Goal: Information Seeking & Learning: Learn about a topic

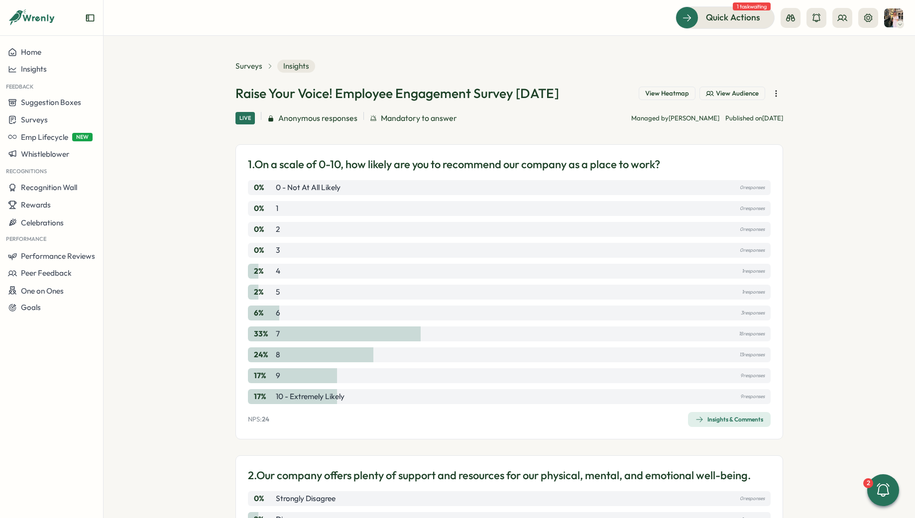
click at [240, 70] on span "Surveys" at bounding box center [249, 66] width 27 height 11
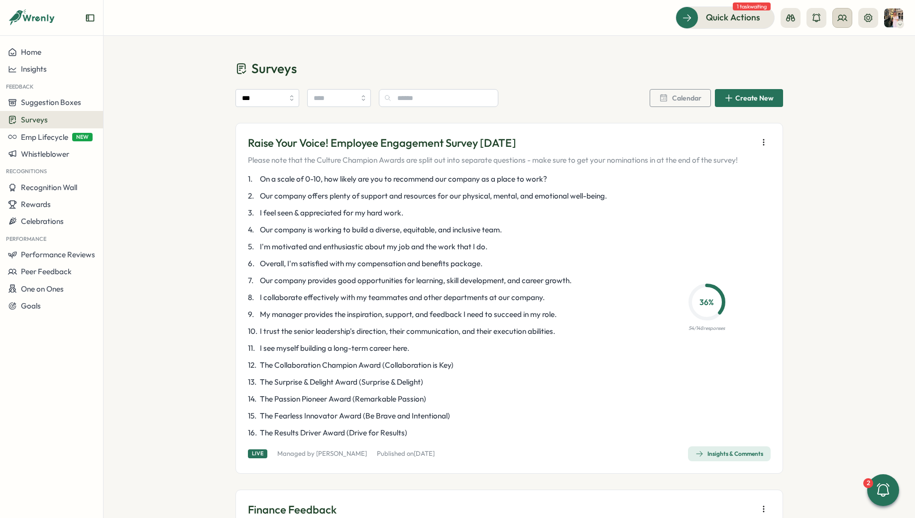
click at [847, 21] on button at bounding box center [843, 18] width 20 height 20
click at [819, 49] on icon at bounding box center [817, 49] width 10 height 10
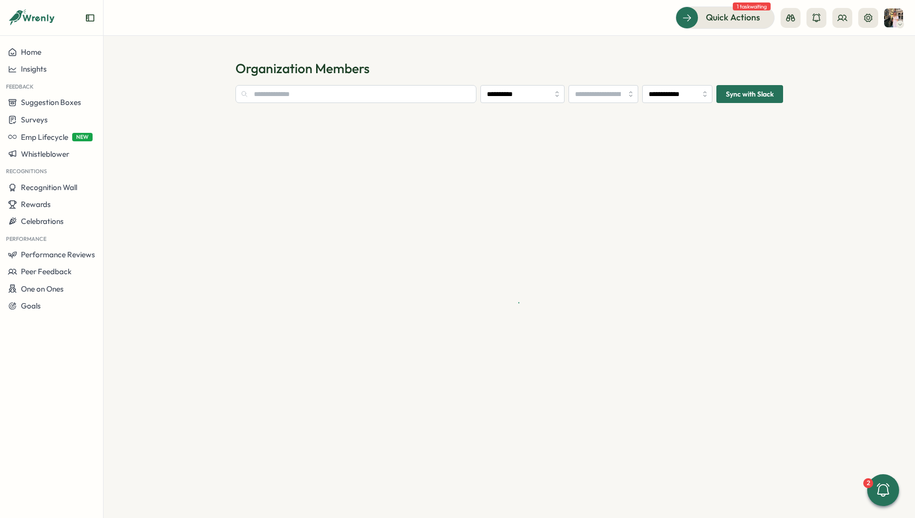
type input "**********"
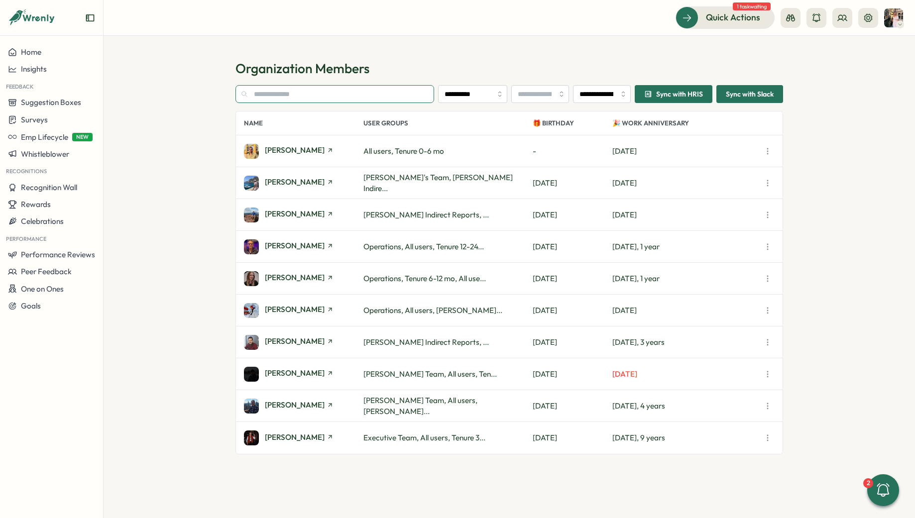
click at [388, 93] on input "text" at bounding box center [335, 94] width 199 height 18
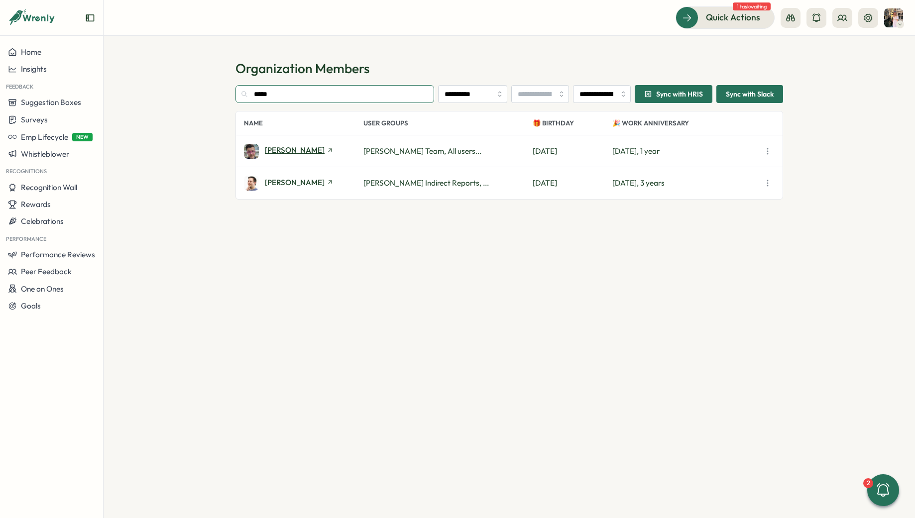
type input "*****"
click at [289, 152] on span "Chris Forlano" at bounding box center [295, 149] width 60 height 7
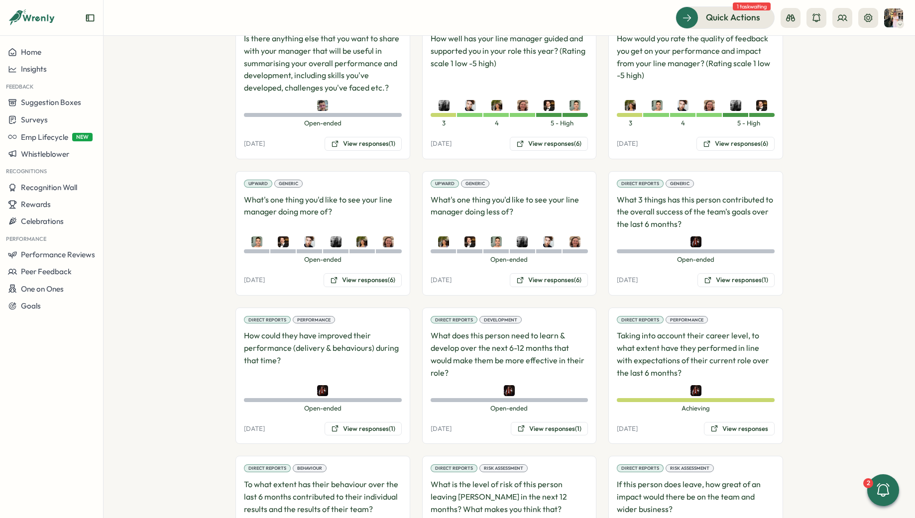
scroll to position [951, 0]
drag, startPoint x: 334, startPoint y: 175, endPoint x: 229, endPoint y: 154, distance: 107.2
click at [229, 154] on section "**********" at bounding box center [510, 277] width 812 height 483
copy p "What's one thing you'd like to see your line manager doing more of?"
click at [345, 273] on button "View responses (6)" at bounding box center [363, 280] width 78 height 14
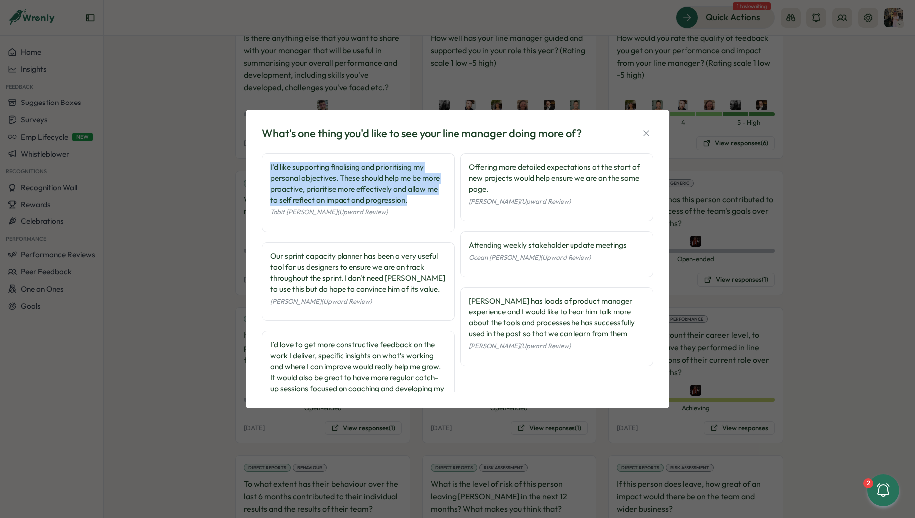
drag, startPoint x: 396, startPoint y: 202, endPoint x: 263, endPoint y: 163, distance: 138.4
click at [263, 163] on div "I’d like supporting finalising and prioritising my personal objectives. These s…" at bounding box center [358, 192] width 193 height 79
copy div "I’d like supporting finalising and prioritising my personal objectives. These s…"
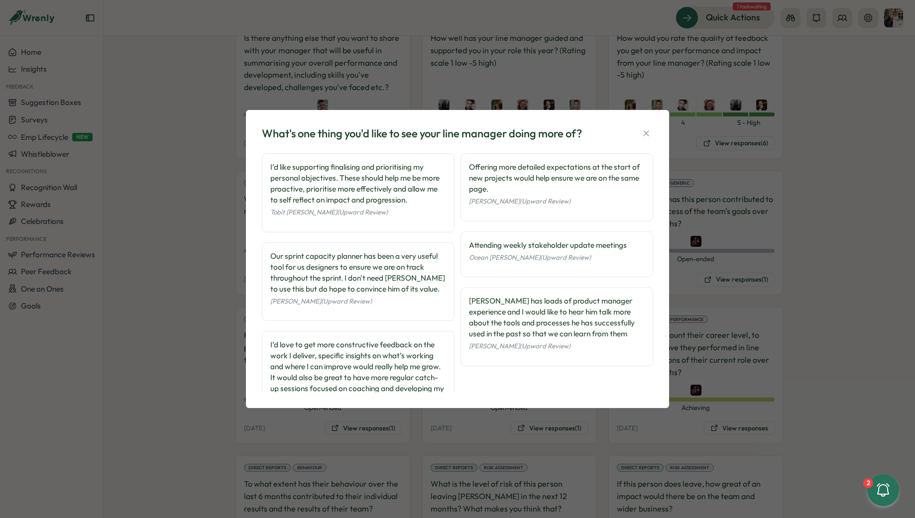
click at [493, 184] on div "Offering more detailed expectations at the start of new projects would help ens…" at bounding box center [557, 178] width 176 height 33
drag, startPoint x: 491, startPoint y: 190, endPoint x: 463, endPoint y: 165, distance: 37.1
click at [463, 165] on div "Offering more detailed expectations at the start of new projects would help ens…" at bounding box center [557, 187] width 193 height 68
copy div "Offering more detailed expectations at the start of new projects would help ens…"
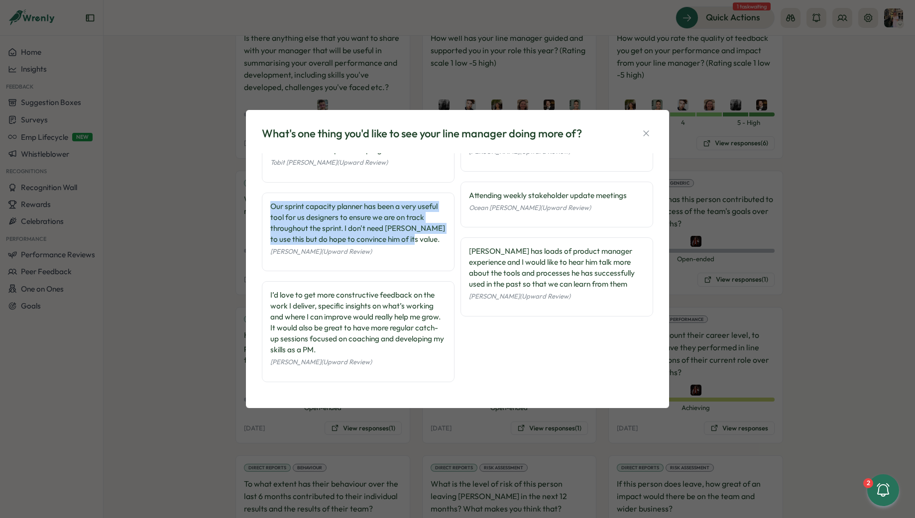
drag, startPoint x: 425, startPoint y: 243, endPoint x: 264, endPoint y: 204, distance: 165.5
click at [264, 204] on div "Our sprint capacity planner has been a very useful tool for us designers to ens…" at bounding box center [358, 232] width 193 height 79
copy div "Our sprint capacity planner has been a very useful tool for us designers to ens…"
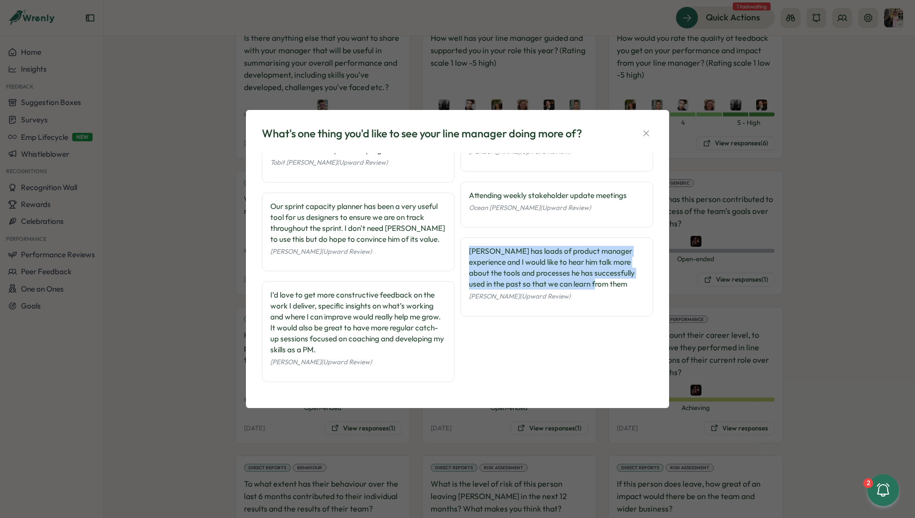
drag, startPoint x: 603, startPoint y: 287, endPoint x: 464, endPoint y: 249, distance: 144.8
click at [464, 249] on div "Chris has loads of product manager experience and I would like to hear him talk…" at bounding box center [557, 277] width 193 height 79
copy div "Chris has loads of product manager experience and I would like to hear him talk…"
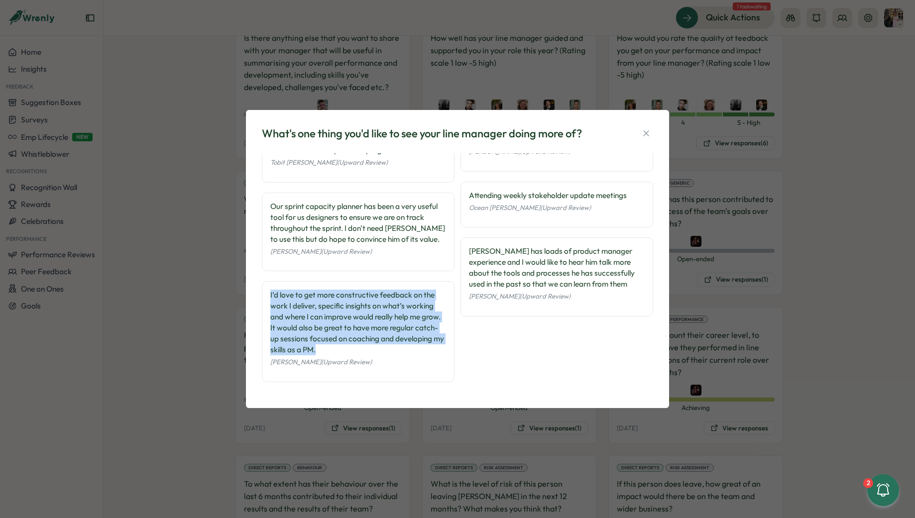
drag, startPoint x: 371, startPoint y: 354, endPoint x: 266, endPoint y: 295, distance: 120.2
click at [266, 295] on div "I’d love to get more constructive feedback on the work I deliver, specific insi…" at bounding box center [358, 331] width 193 height 101
copy div "I’d love to get more constructive feedback on the work I deliver, specific insi…"
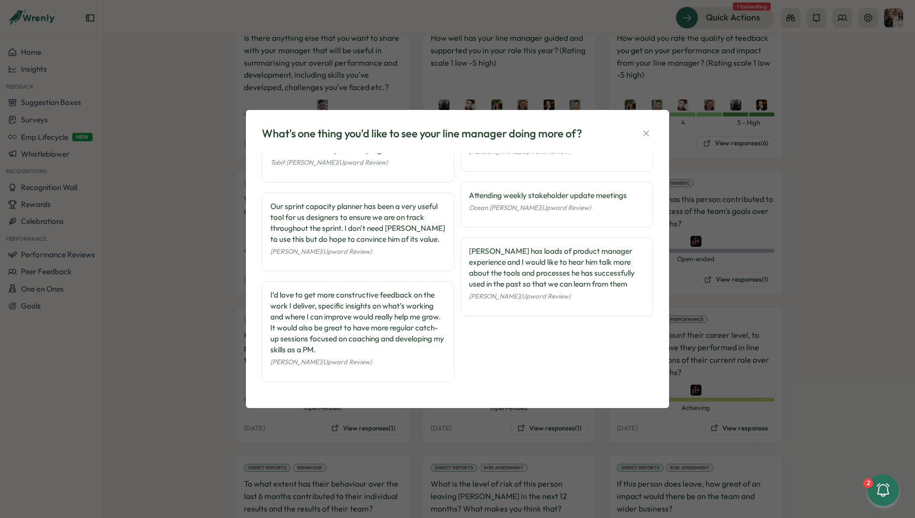
click at [779, 287] on div "What's one thing you'd like to see your line manager doing more of? I’d like su…" at bounding box center [457, 259] width 915 height 518
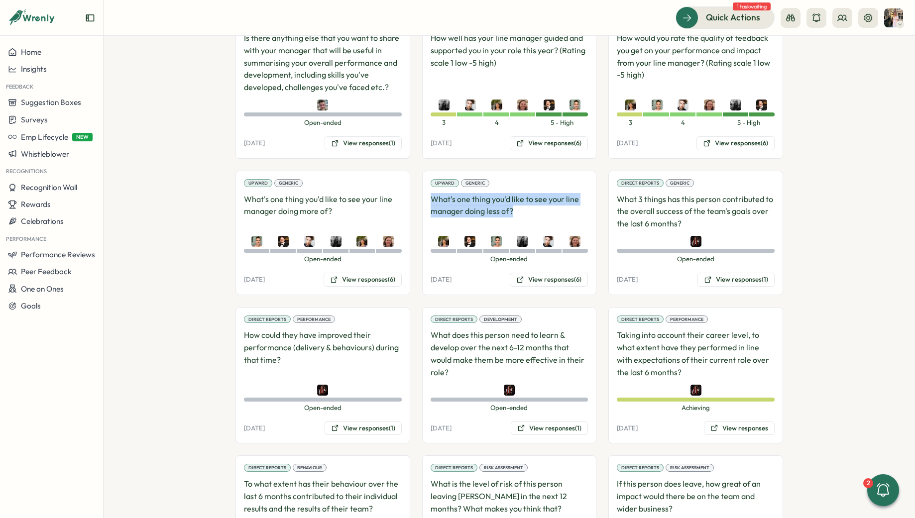
drag, startPoint x: 512, startPoint y: 175, endPoint x: 426, endPoint y: 157, distance: 87.4
click at [426, 171] on div "Upward Generic What's one thing you'd like to see your line manager doing less …" at bounding box center [509, 233] width 175 height 125
copy p "What's one thing you'd like to see your line manager doing less of?"
click at [558, 233] on div "Upward Generic What's one thing you'd like to see your line manager doing less …" at bounding box center [509, 233] width 175 height 125
click at [558, 273] on button "View responses (6)" at bounding box center [549, 280] width 78 height 14
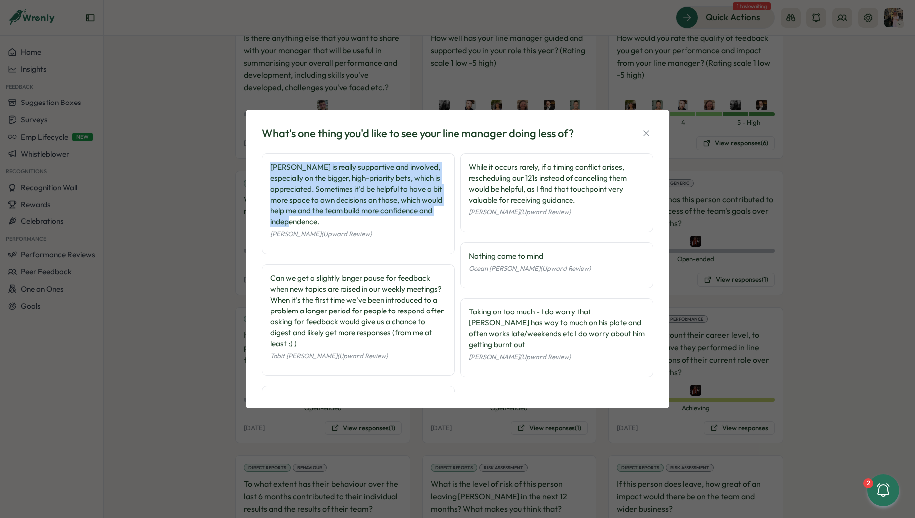
drag, startPoint x: 322, startPoint y: 223, endPoint x: 266, endPoint y: 156, distance: 86.7
click at [266, 156] on div "Chris is really supportive and involved, especially on the bigger, high-priorit…" at bounding box center [358, 203] width 193 height 101
copy div "Chris is really supportive and involved, especially on the bigger, high-priorit…"
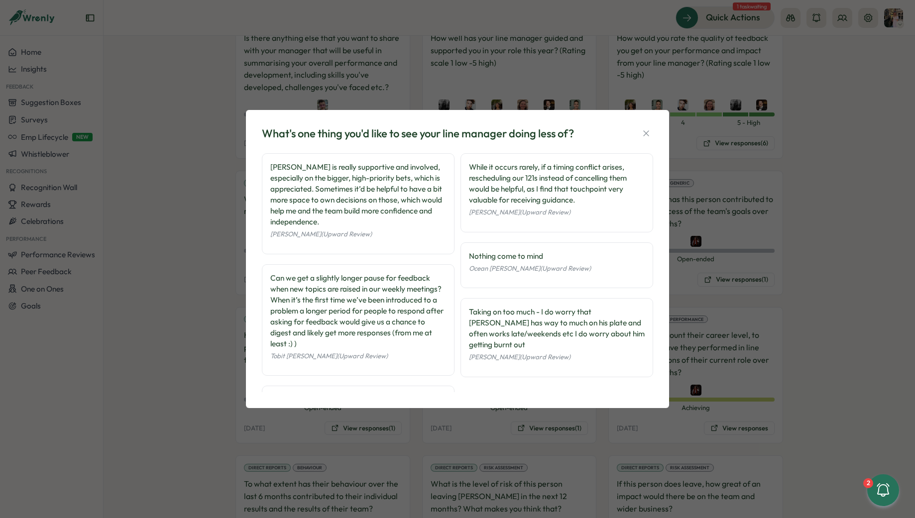
click at [568, 205] on div "While it occurs rarely, if a timing conflict arises, rescheduling our 121s inst…" at bounding box center [557, 184] width 176 height 44
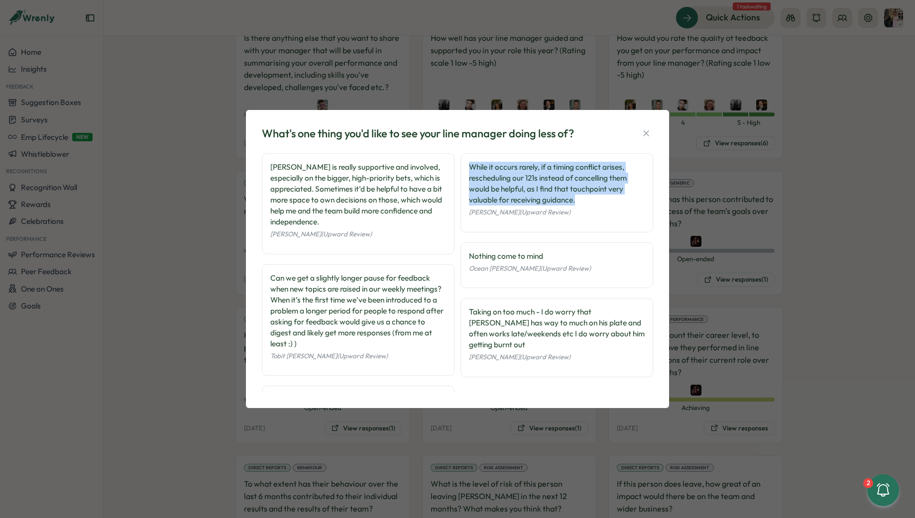
drag, startPoint x: 580, startPoint y: 201, endPoint x: 467, endPoint y: 159, distance: 120.3
click at [467, 159] on div "While it occurs rarely, if a timing conflict arises, rescheduling our 121s inst…" at bounding box center [557, 192] width 193 height 79
copy div "While it occurs rarely, if a timing conflict arises, rescheduling our 121s inst…"
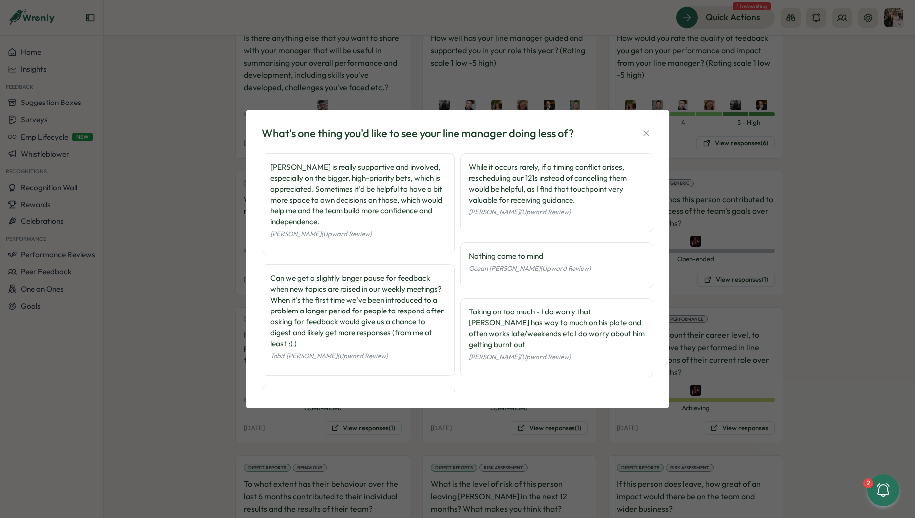
click at [345, 334] on div "Can we get a slightly longer pause for feedback when new topics are raised in o…" at bounding box center [358, 311] width 176 height 77
click at [347, 343] on div "Can we get a slightly longer pause for feedback when new topics are raised in o…" at bounding box center [358, 311] width 176 height 77
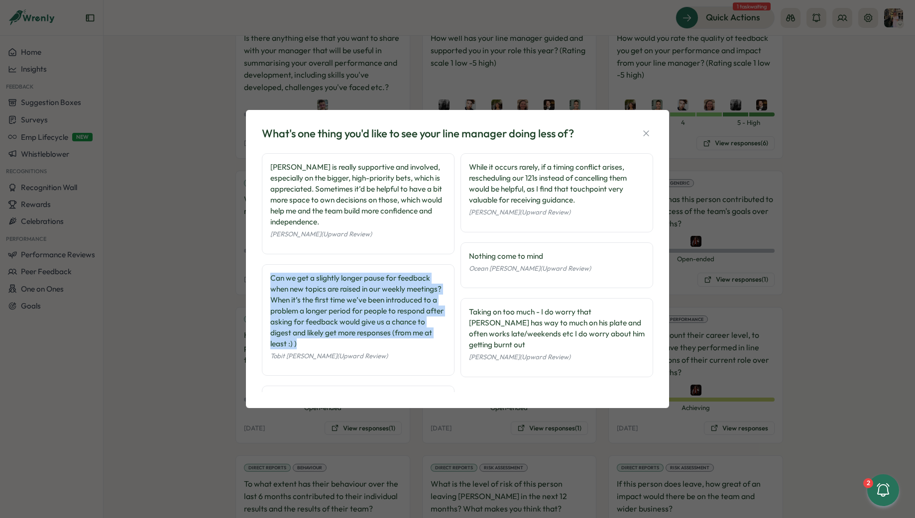
drag, startPoint x: 346, startPoint y: 343, endPoint x: 265, endPoint y: 265, distance: 112.4
click at [265, 265] on div "Can we get a slightly longer pause for feedback when new topics are raised in o…" at bounding box center [358, 320] width 193 height 112
copy div "Can we get a slightly longer pause for feedback when new topics are raised in o…"
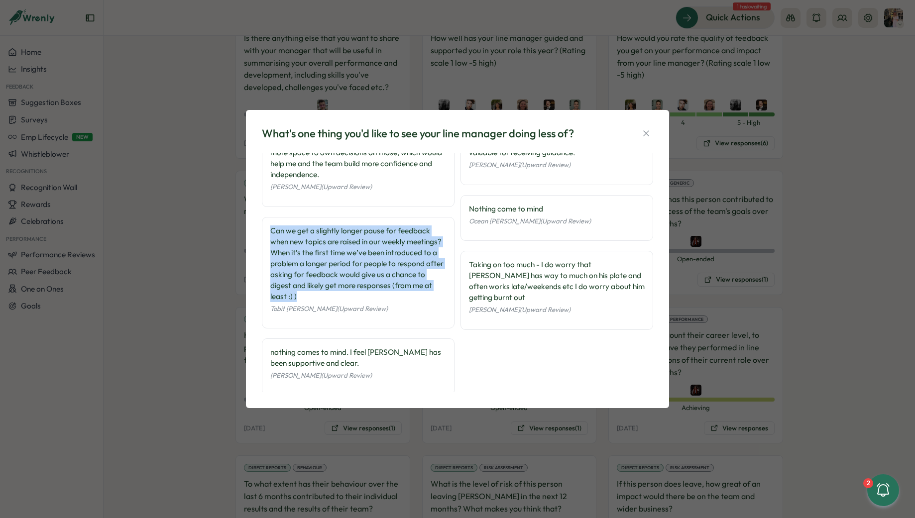
scroll to position [61, 0]
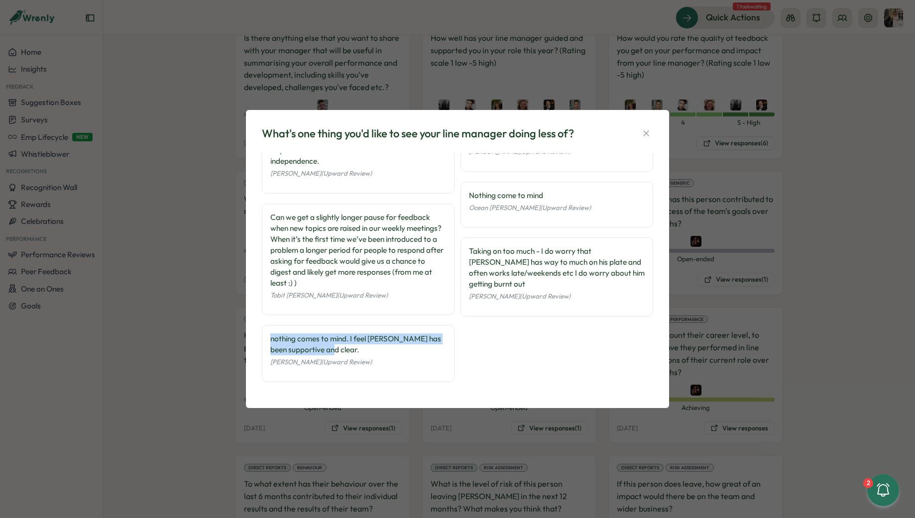
drag, startPoint x: 365, startPoint y: 353, endPoint x: 263, endPoint y: 337, distance: 102.8
click at [263, 337] on div "nothing comes to mind. I feel Chris has been supportive and clear. Jay Cowle (U…" at bounding box center [358, 353] width 193 height 57
click at [523, 286] on div "Taking on too much - I do worry that Chris has way to much on his plate and oft…" at bounding box center [557, 268] width 176 height 44
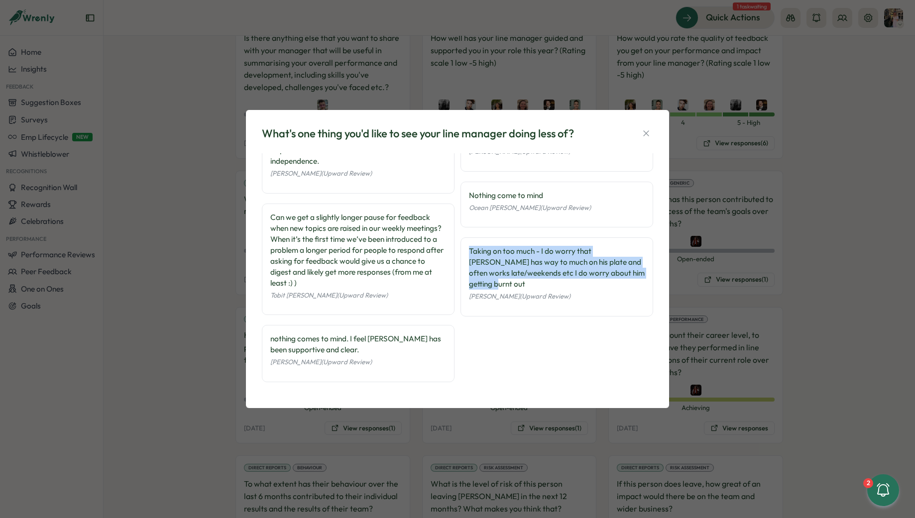
drag, startPoint x: 512, startPoint y: 285, endPoint x: 466, endPoint y: 247, distance: 60.1
click at [469, 247] on div "Taking on too much - I do worry that Chris has way to much on his plate and oft…" at bounding box center [557, 268] width 176 height 44
click at [645, 128] on button "button" at bounding box center [647, 134] width 14 height 14
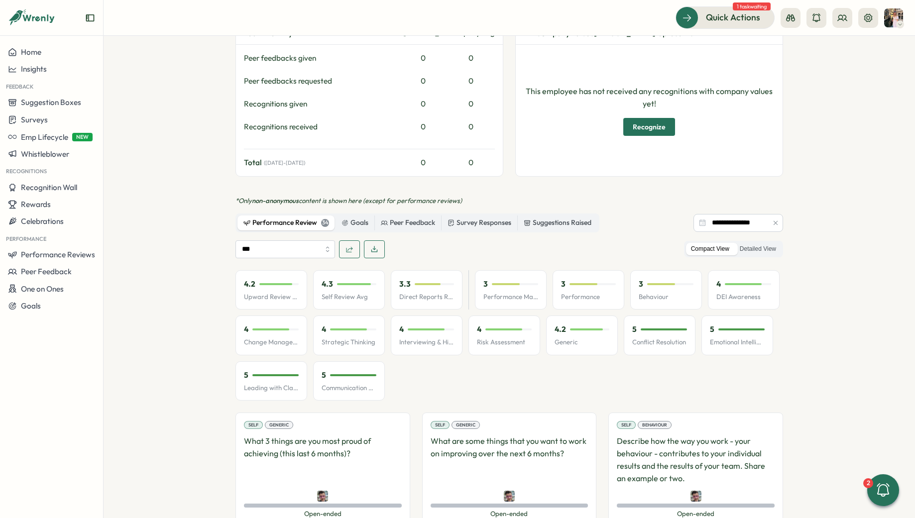
scroll to position [393, 0]
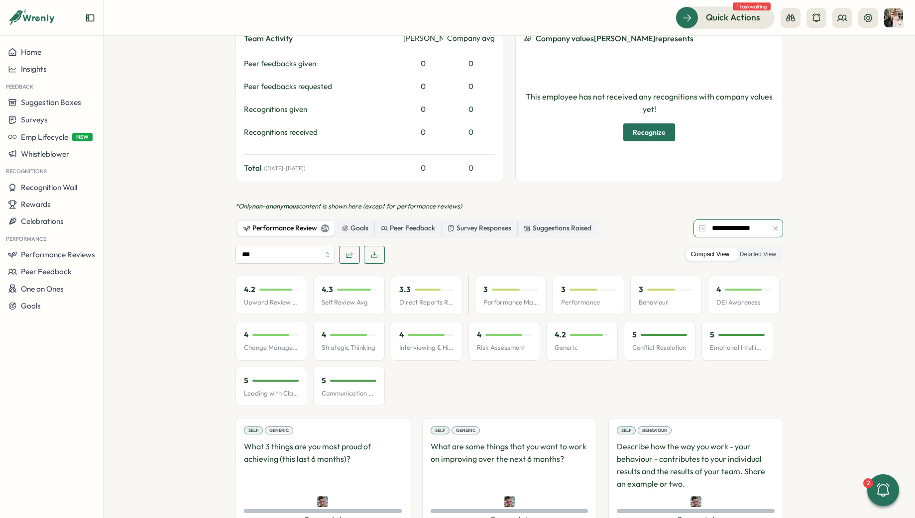
click at [723, 220] on input "**********" at bounding box center [739, 229] width 90 height 18
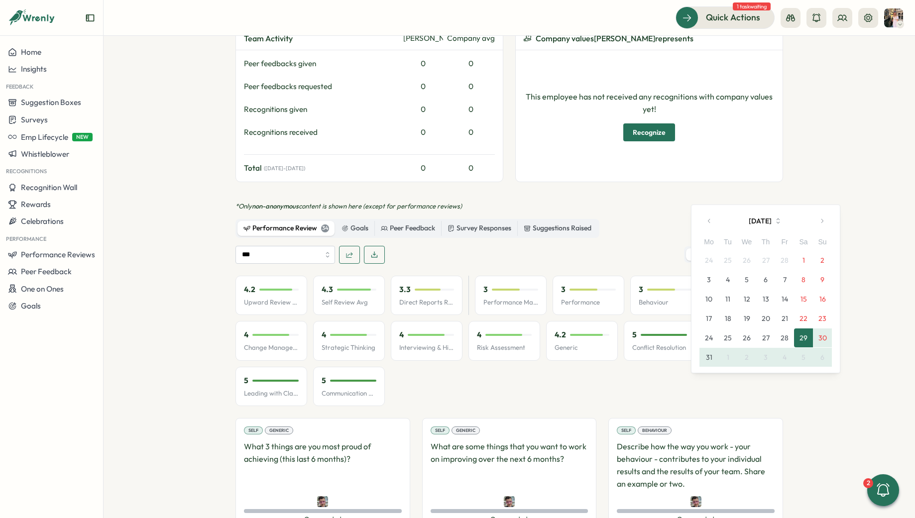
click at [764, 220] on button "March 2025" at bounding box center [766, 221] width 93 height 20
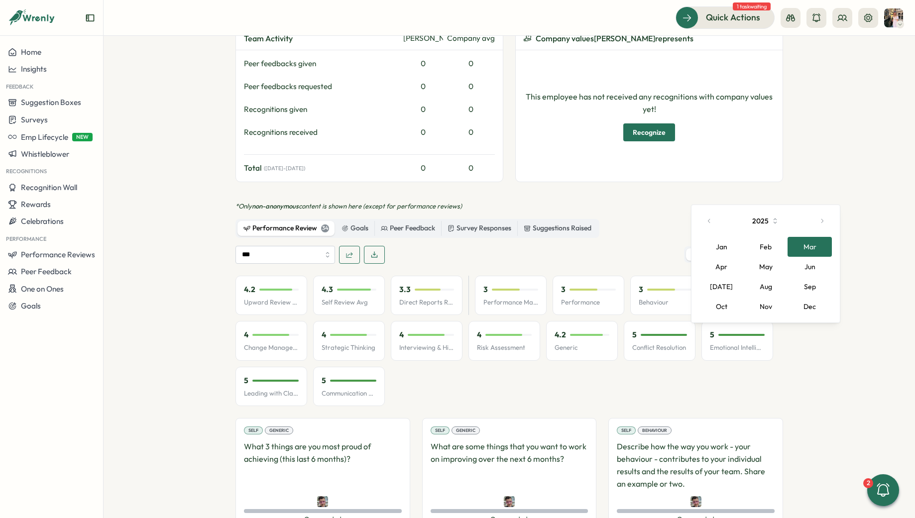
click at [764, 246] on button "Feb" at bounding box center [766, 247] width 44 height 20
click at [795, 256] on button "1" at bounding box center [803, 260] width 19 height 19
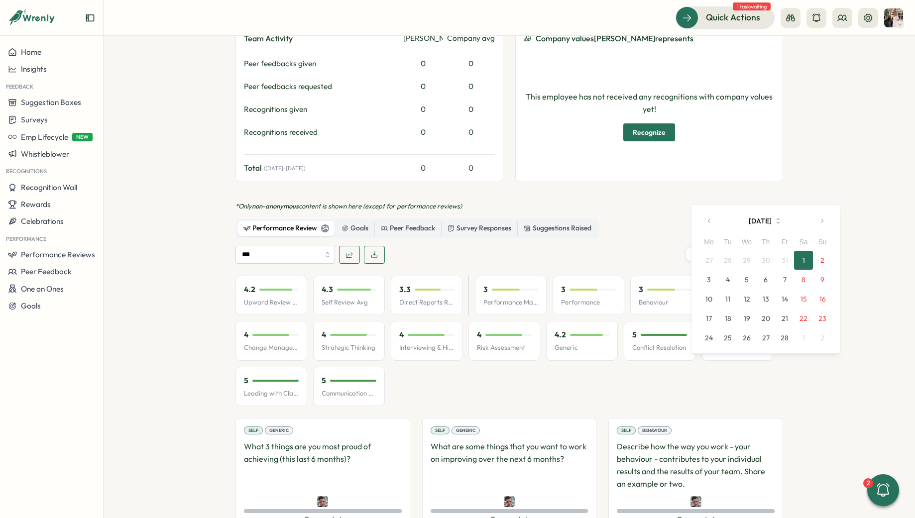
click at [795, 256] on button "1" at bounding box center [803, 260] width 19 height 19
click at [803, 260] on button "1" at bounding box center [803, 260] width 19 height 19
click at [827, 221] on button "button" at bounding box center [822, 221] width 20 height 20
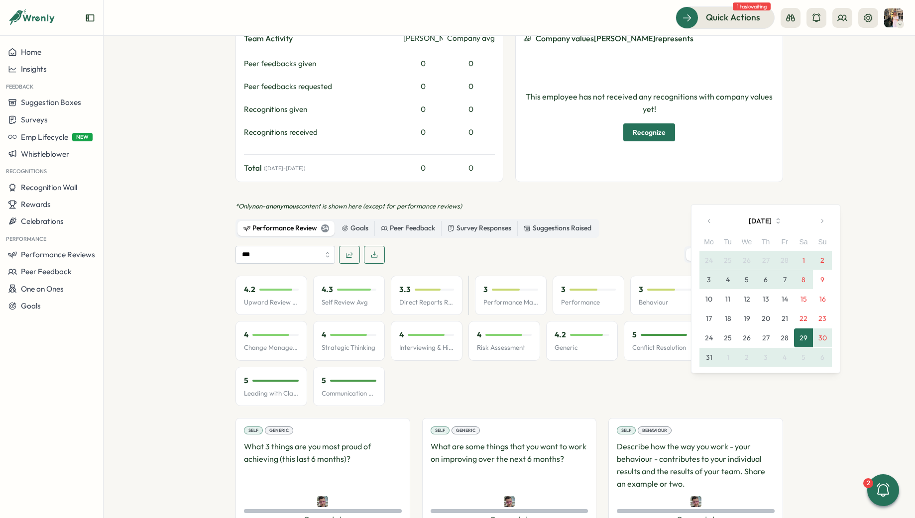
click at [807, 279] on button "8" at bounding box center [803, 279] width 19 height 19
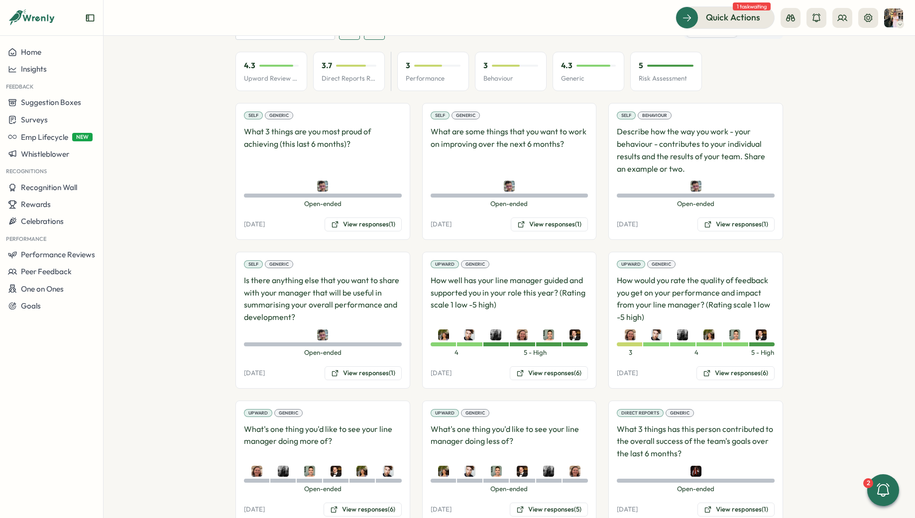
scroll to position [618, 0]
click at [548, 366] on button "View responses (6)" at bounding box center [549, 373] width 78 height 14
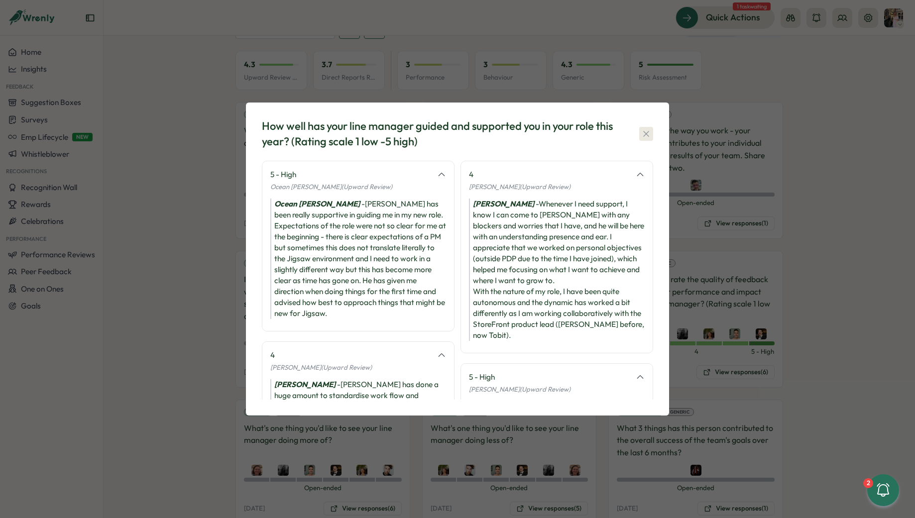
click at [647, 127] on button "button" at bounding box center [647, 134] width 14 height 14
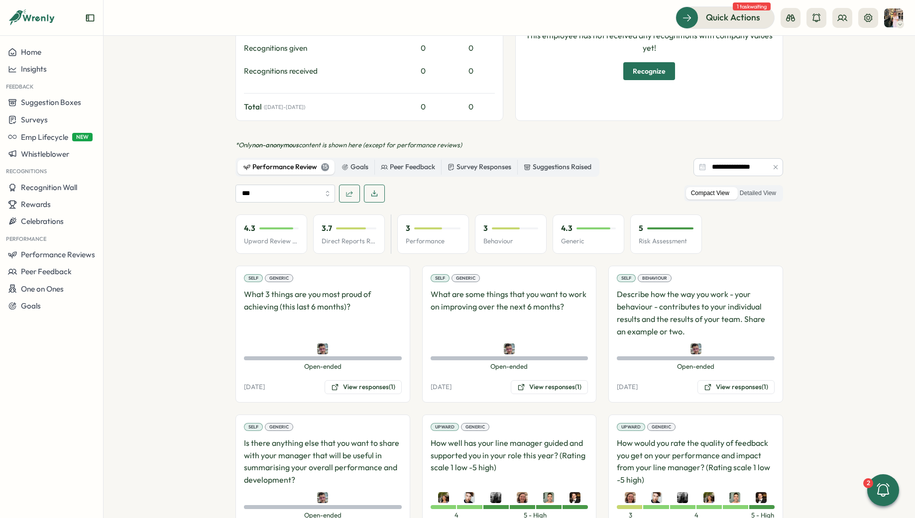
scroll to position [437, 0]
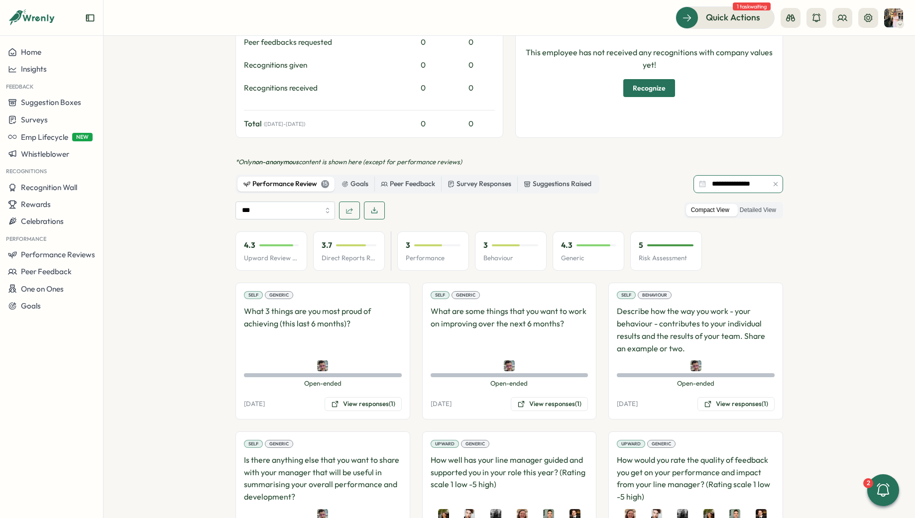
click at [733, 175] on input "**********" at bounding box center [739, 184] width 90 height 18
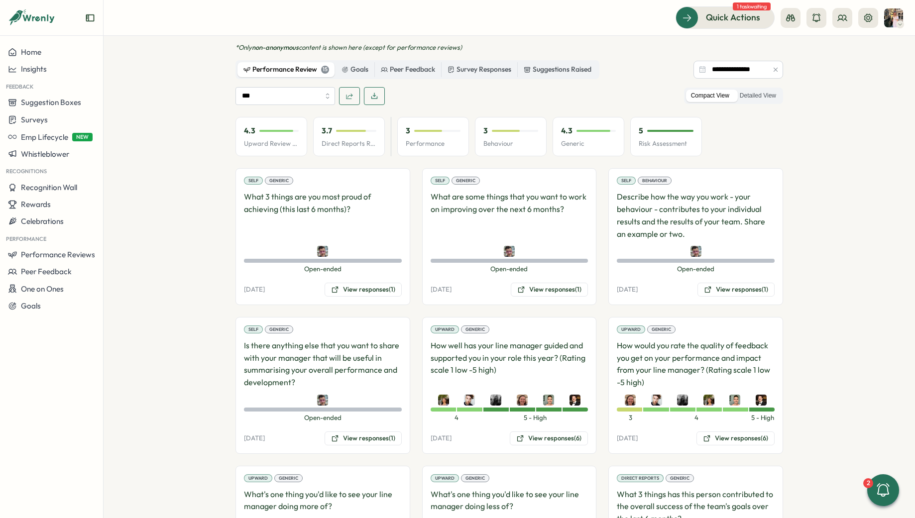
scroll to position [508, 0]
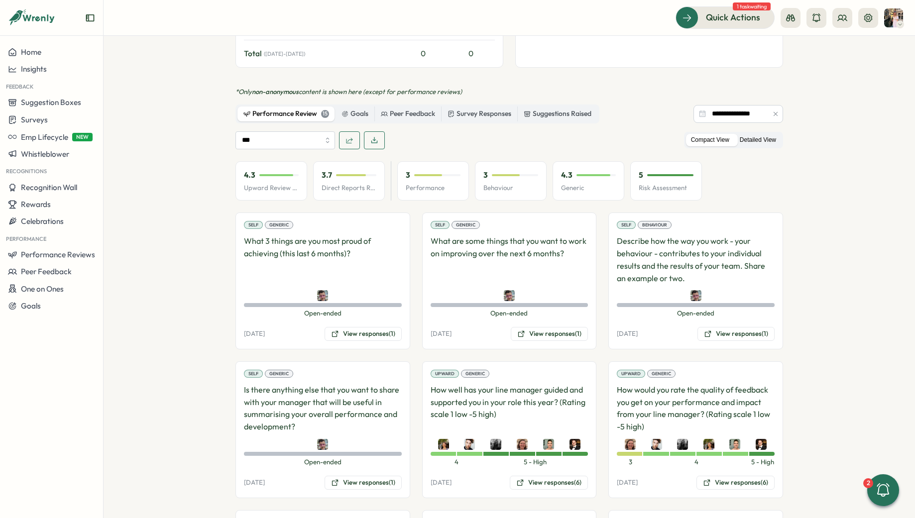
click at [743, 134] on label "Detailed View" at bounding box center [758, 140] width 46 height 12
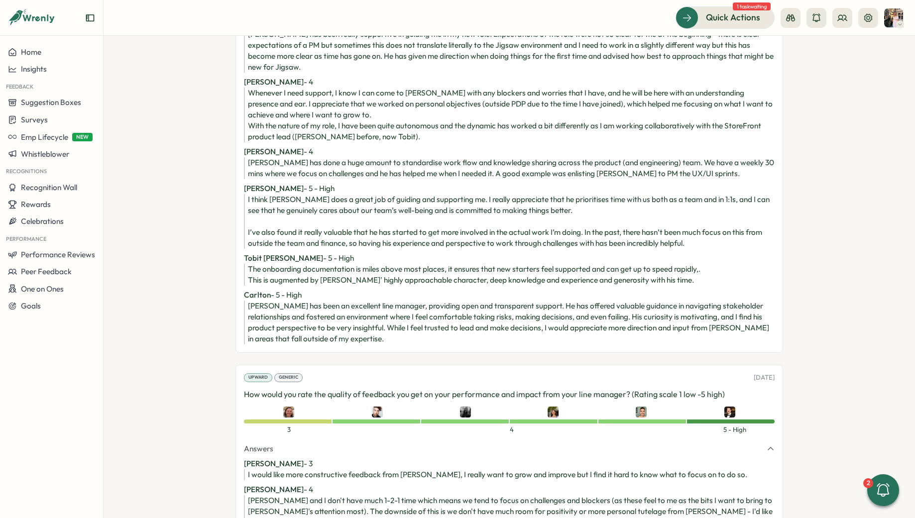
scroll to position [2722, 0]
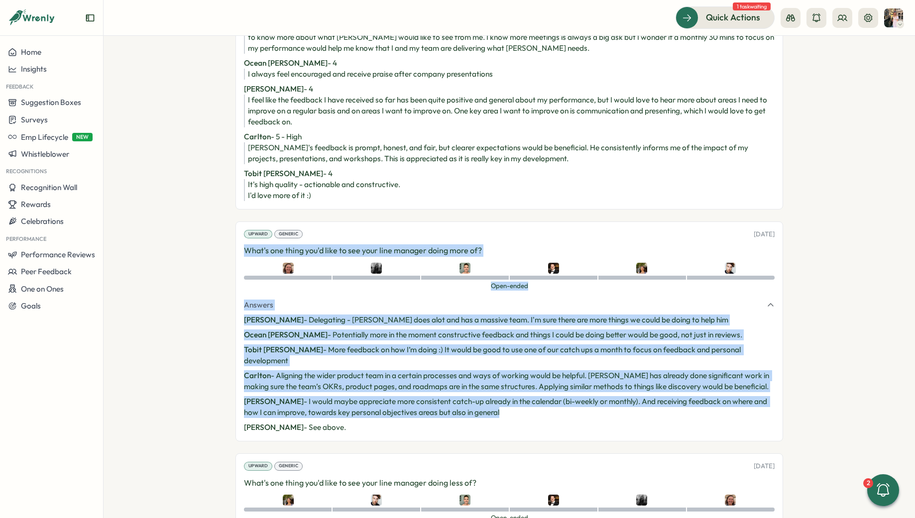
drag, startPoint x: 243, startPoint y: 200, endPoint x: 489, endPoint y: 356, distance: 292.0
click at [489, 357] on div "Upward Generic 03 Feb, 2025 What's one thing you'd like to see your line manage…" at bounding box center [510, 332] width 548 height 220
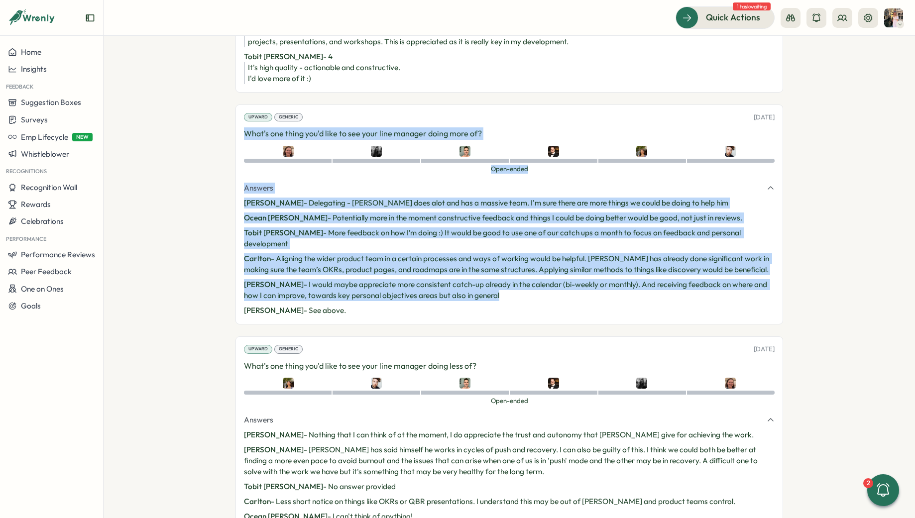
scroll to position [2858, 0]
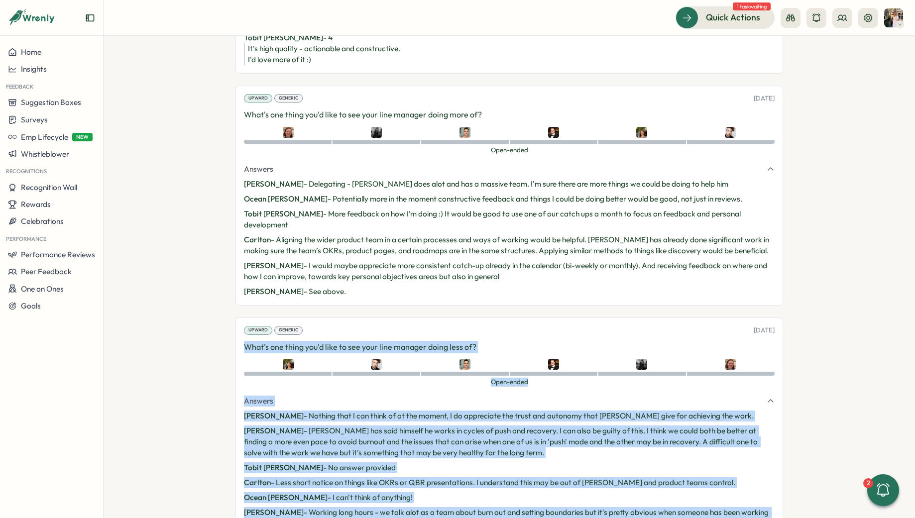
drag, startPoint x: 242, startPoint y: 286, endPoint x: 532, endPoint y: 473, distance: 345.0
click at [532, 473] on div "Upward Generic 03 Feb, 2025 What's one thing you'd like to see your line manage…" at bounding box center [510, 428] width 548 height 220
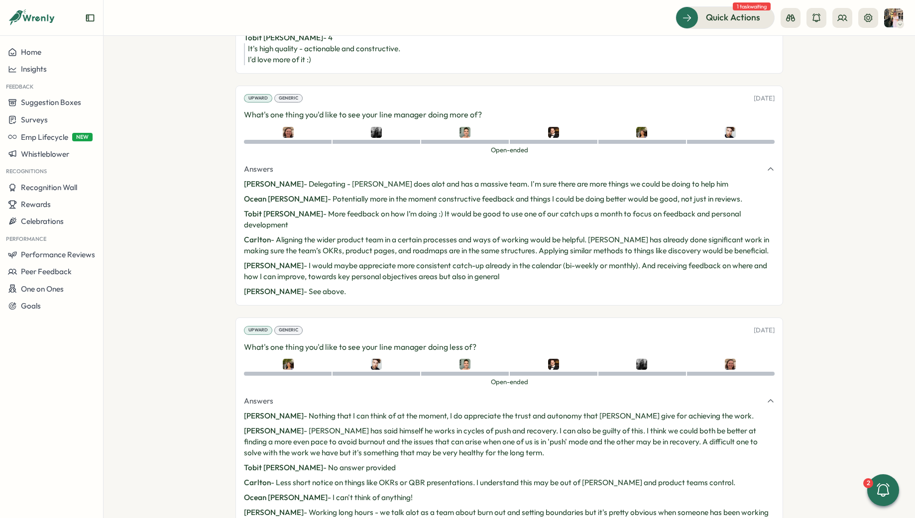
click at [228, 317] on section "**********" at bounding box center [510, 277] width 812 height 483
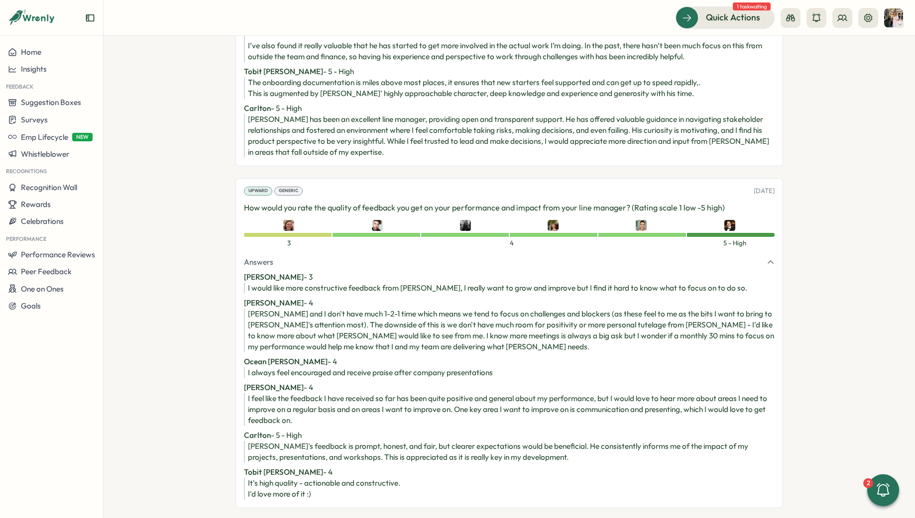
scroll to position [2420, 0]
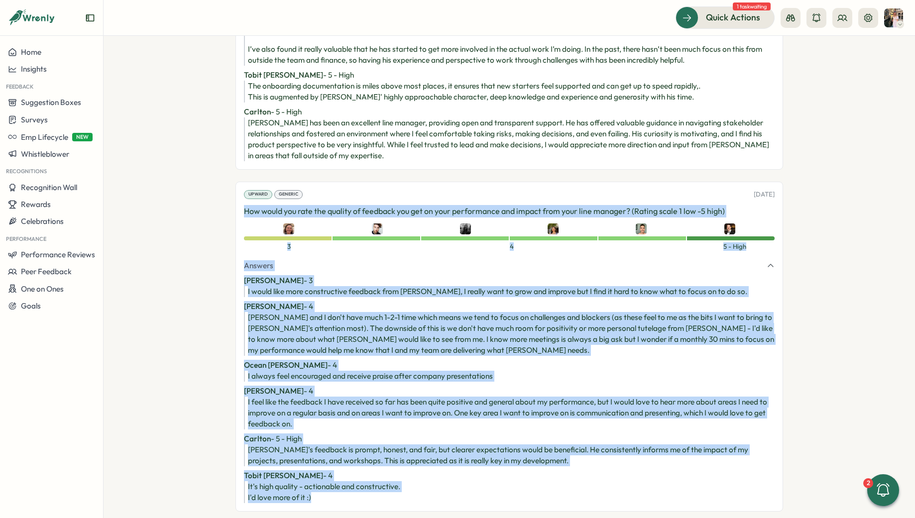
drag, startPoint x: 243, startPoint y: 164, endPoint x: 364, endPoint y: 451, distance: 311.2
click at [364, 451] on div "Upward Generic 03 Feb, 2025 How would you rate the quality of feedback you get …" at bounding box center [510, 347] width 548 height 330
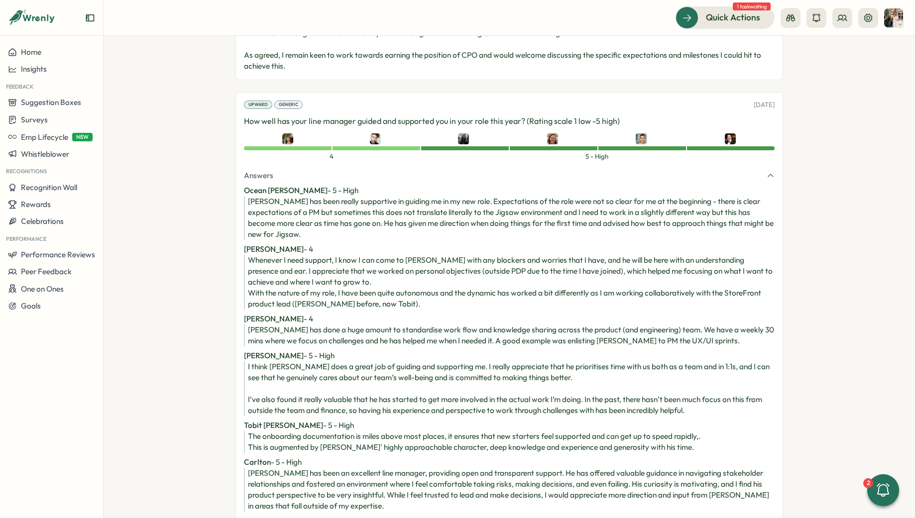
scroll to position [2070, 0]
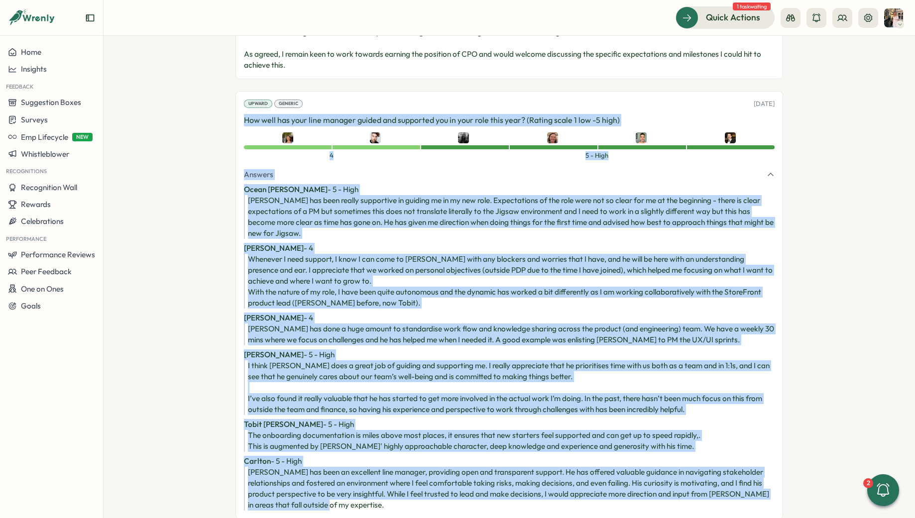
drag, startPoint x: 242, startPoint y: 71, endPoint x: 362, endPoint y: 452, distance: 400.0
click at [362, 452] on div "Upward Generic 03 Feb, 2025 How well has your line manager guided and supported…" at bounding box center [510, 305] width 548 height 428
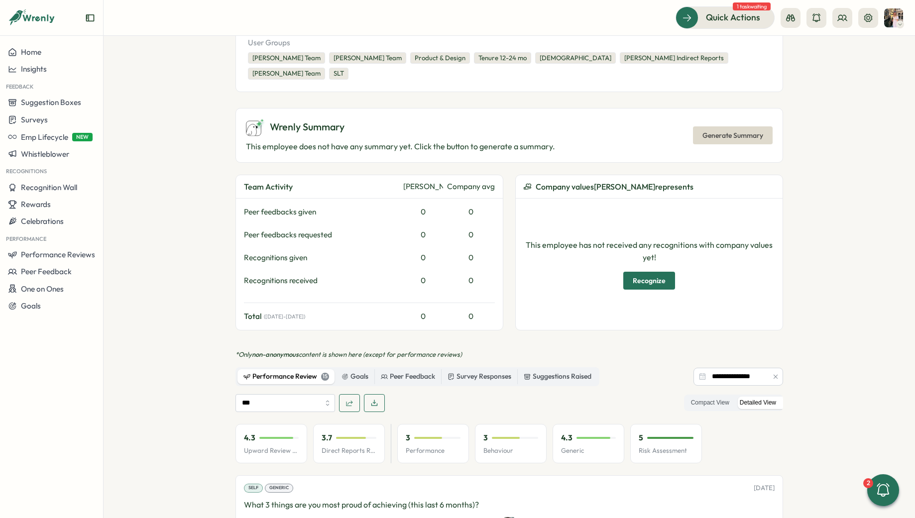
scroll to position [264, 0]
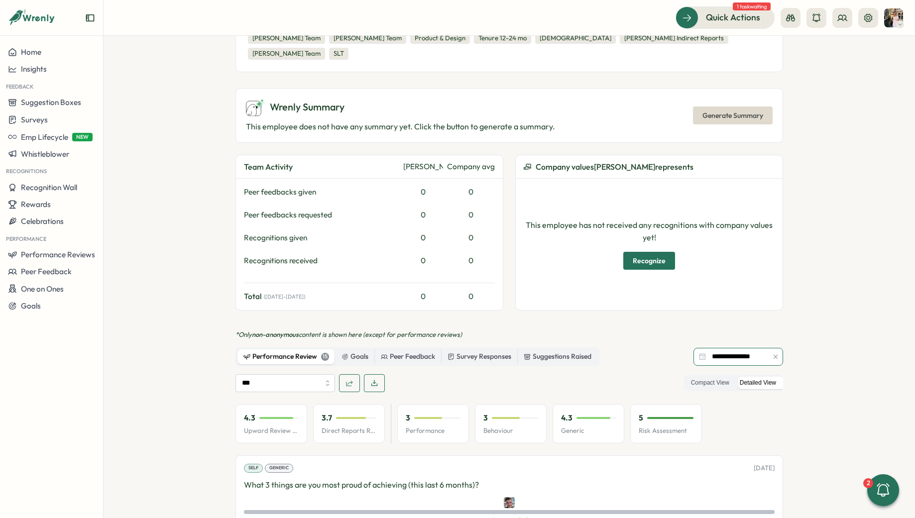
click at [745, 348] on input "**********" at bounding box center [739, 357] width 90 height 18
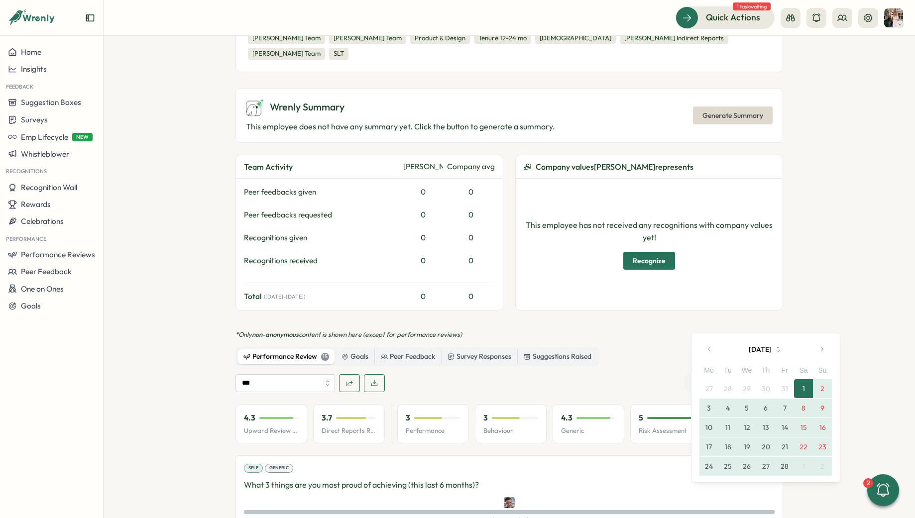
click at [783, 349] on button "February 2025" at bounding box center [766, 350] width 93 height 20
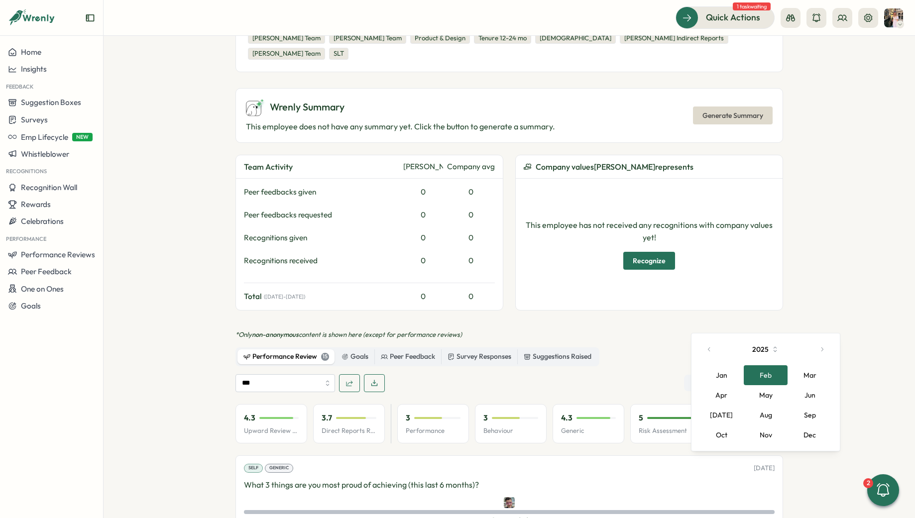
click at [801, 397] on button "Jun" at bounding box center [810, 396] width 44 height 20
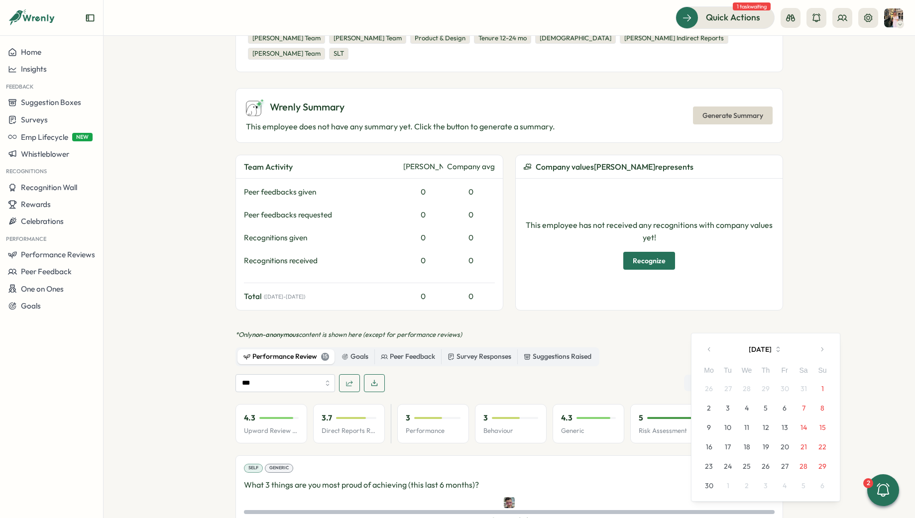
click at [817, 394] on button "1" at bounding box center [822, 389] width 19 height 19
click at [823, 351] on icon "button" at bounding box center [822, 349] width 7 height 7
click at [823, 354] on button "button" at bounding box center [822, 350] width 20 height 20
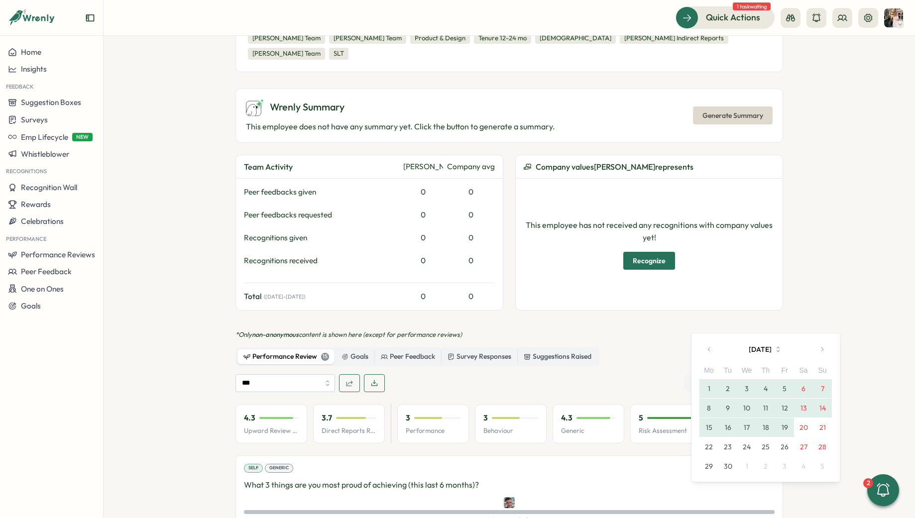
click at [789, 421] on button "19" at bounding box center [784, 427] width 19 height 19
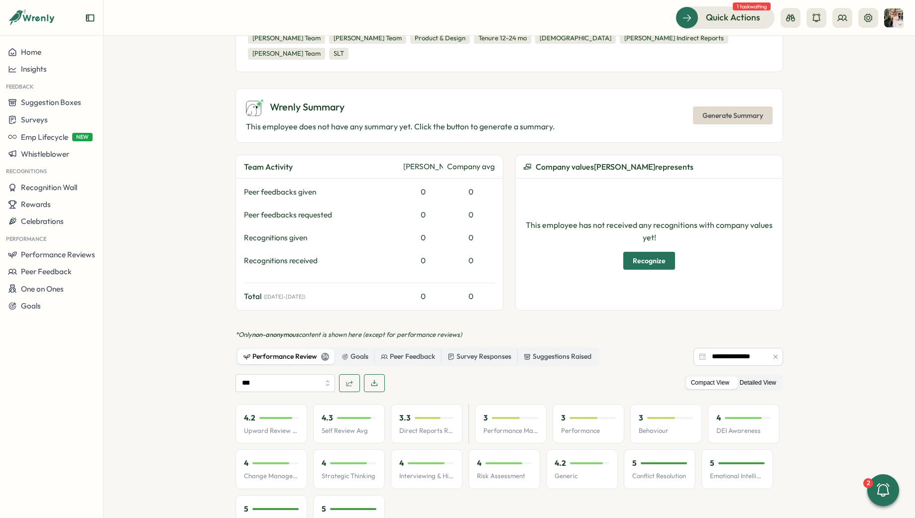
click at [777, 377] on label "Detailed View" at bounding box center [758, 383] width 46 height 12
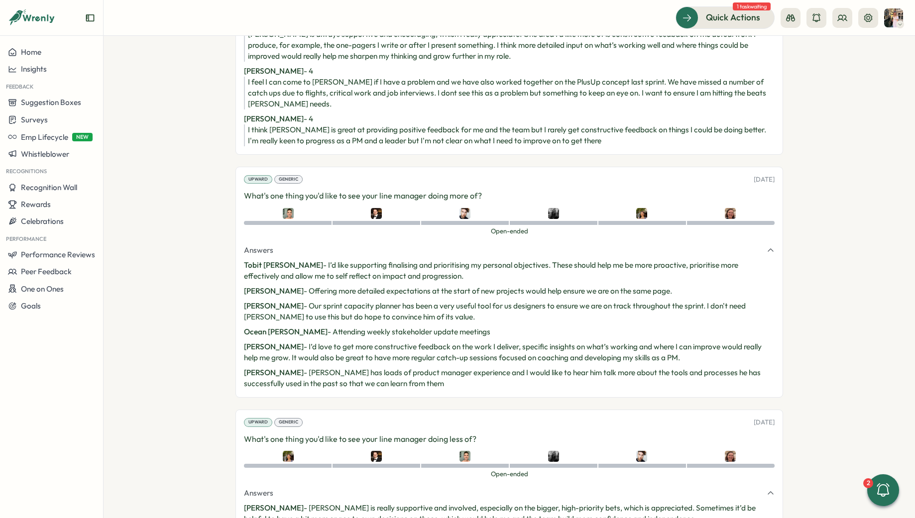
scroll to position [2542, 0]
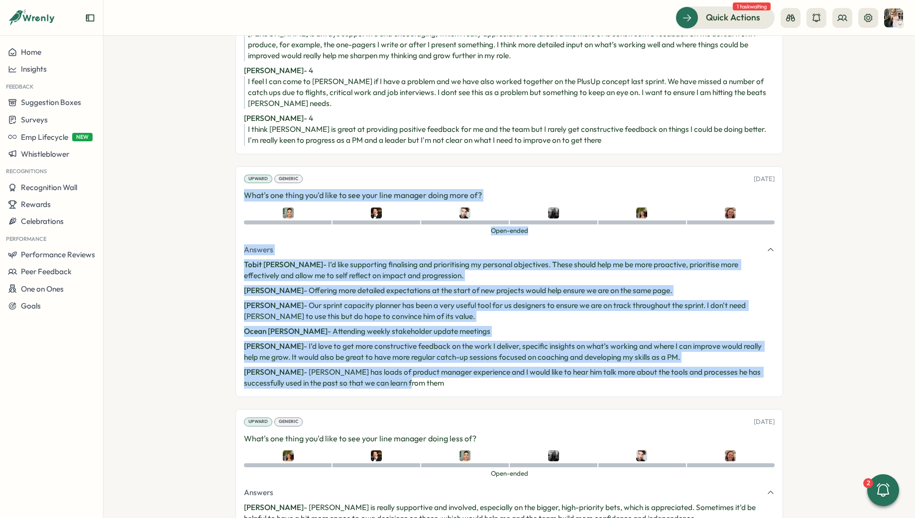
drag, startPoint x: 241, startPoint y: 127, endPoint x: 421, endPoint y: 311, distance: 257.8
click at [421, 312] on div "Upward Generic 14 Jul, 2025 What's one thing you'd like to see your line manage…" at bounding box center [510, 281] width 548 height 231
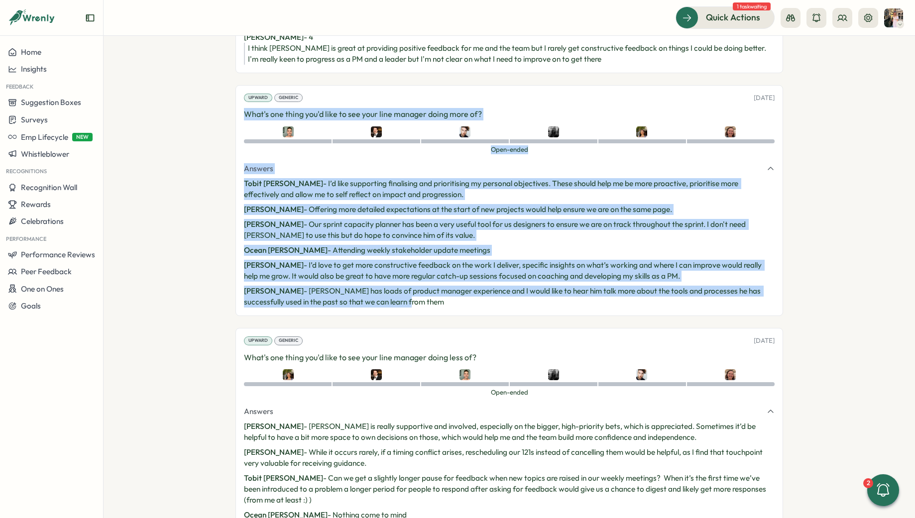
scroll to position [2642, 0]
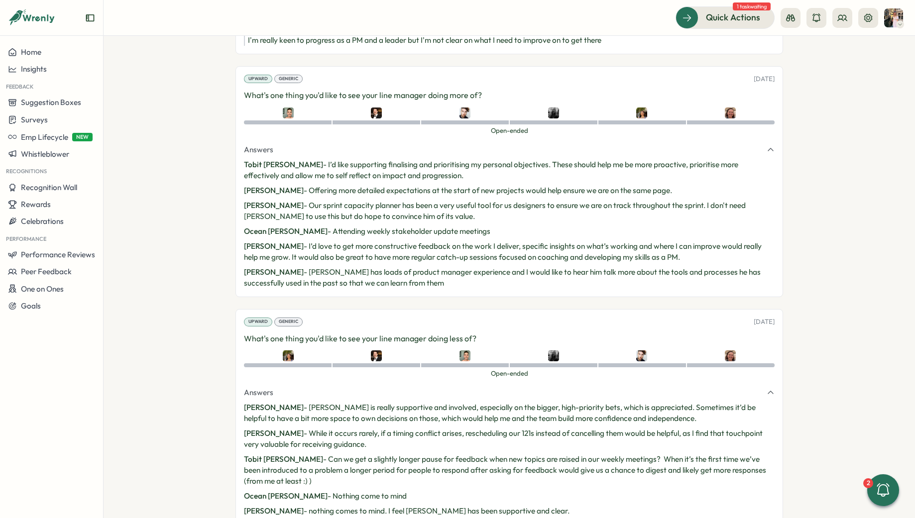
click at [317, 449] on section "Estelle Lim - Chris is really supportive and involved, especially on the bigger…" at bounding box center [509, 472] width 531 height 140
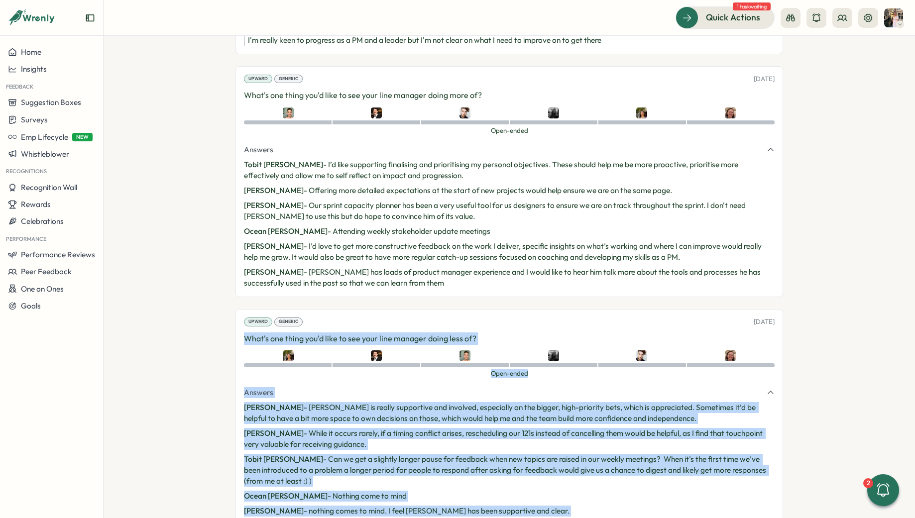
drag, startPoint x: 290, startPoint y: 466, endPoint x: 235, endPoint y: 269, distance: 203.9
click at [236, 309] on div "Upward Generic 14 Jul, 2025 What's one thing you'd like to see your line manage…" at bounding box center [510, 430] width 548 height 242
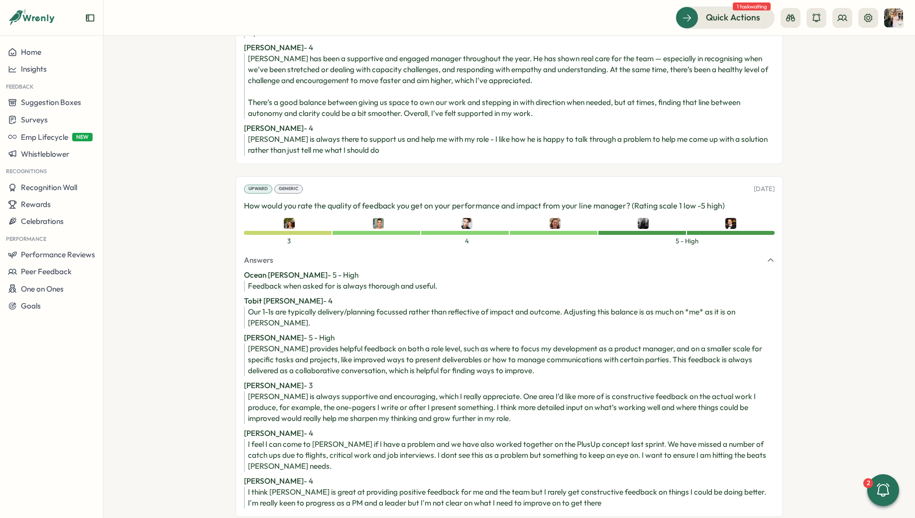
scroll to position [2194, 0]
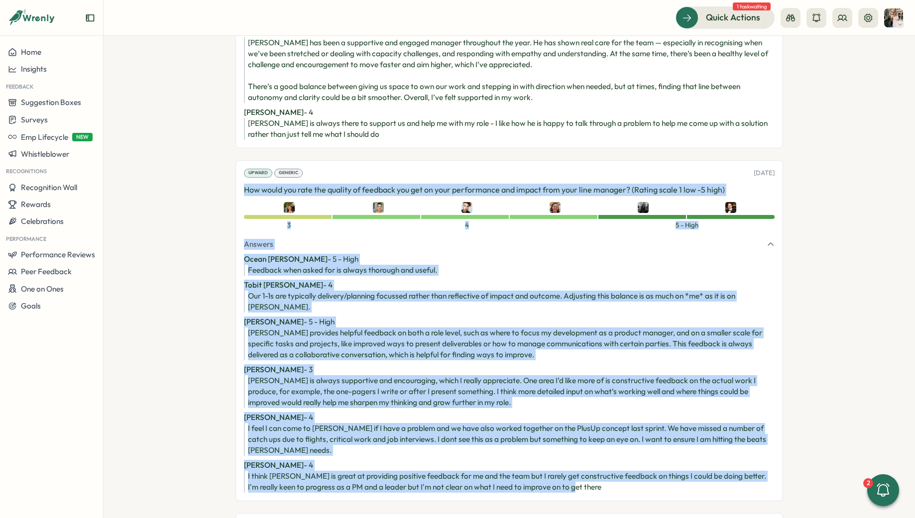
drag, startPoint x: 243, startPoint y: 138, endPoint x: 619, endPoint y: 412, distance: 464.9
click at [619, 412] on div "Upward Generic 14 Jul, 2025 How would you rate the quality of feedback you get …" at bounding box center [510, 330] width 548 height 341
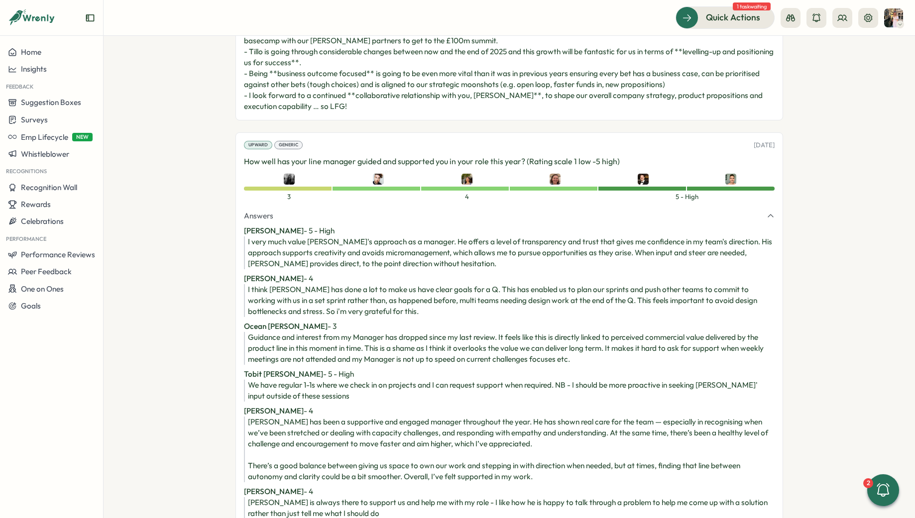
scroll to position [1814, 0]
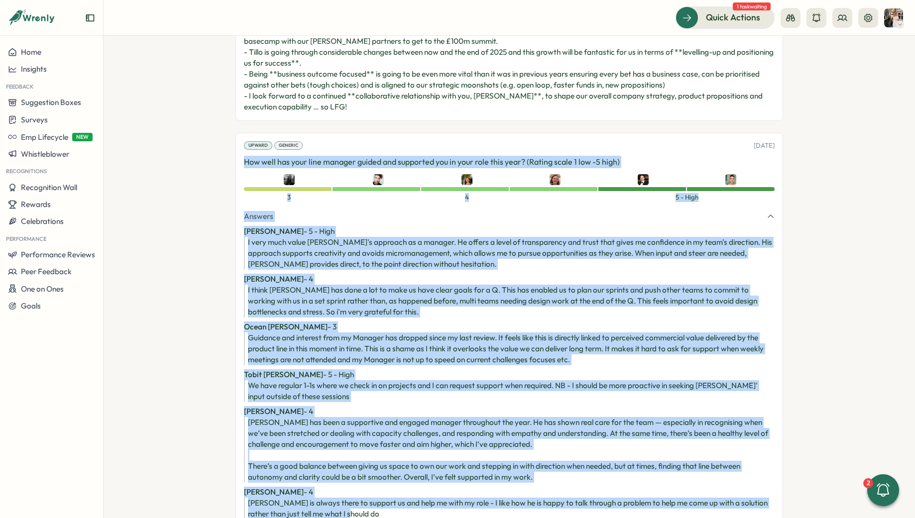
drag, startPoint x: 243, startPoint y: 117, endPoint x: 400, endPoint y: 475, distance: 390.9
click at [400, 476] on div "Upward Generic 14 Jul, 2025 How well has your line manager guided and supported…" at bounding box center [510, 330] width 548 height 395
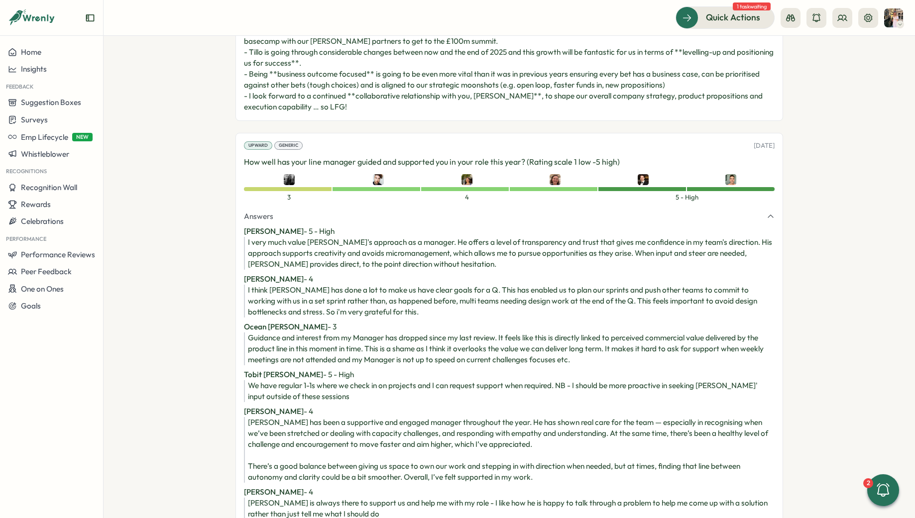
click at [832, 18] on div at bounding box center [830, 18] width 98 height 20
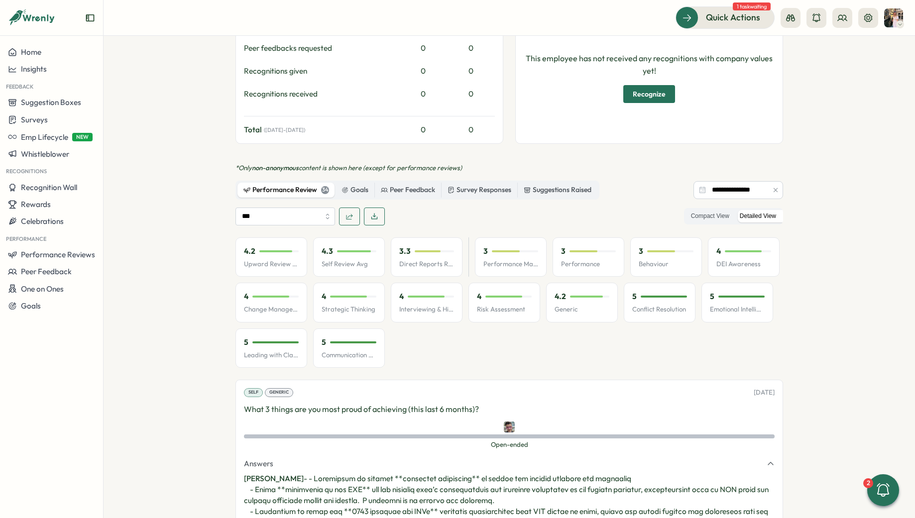
scroll to position [0, 0]
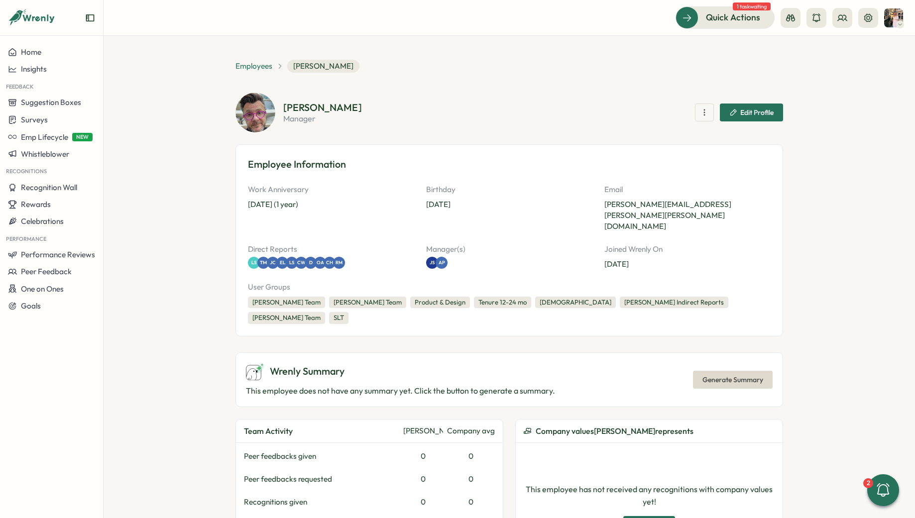
click at [251, 64] on span "Employees" at bounding box center [254, 66] width 37 height 11
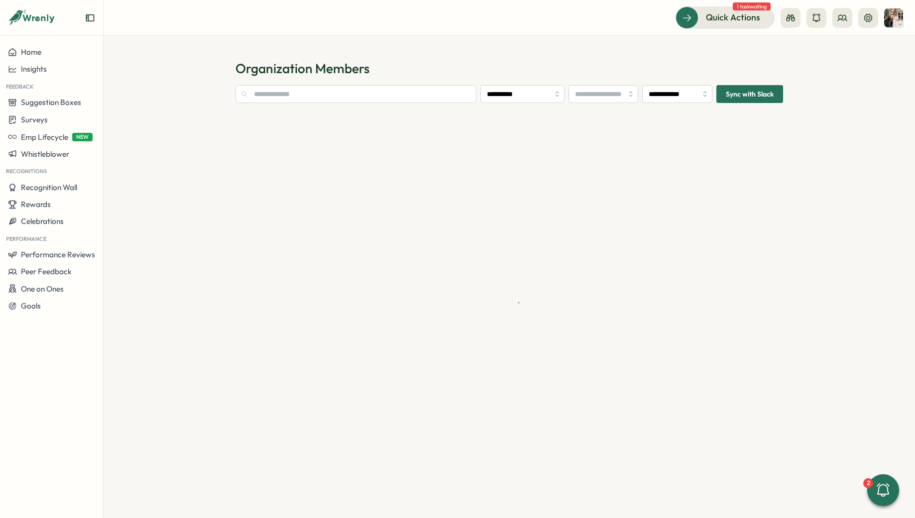
type input "**********"
click at [329, 94] on input "text" at bounding box center [335, 94] width 199 height 18
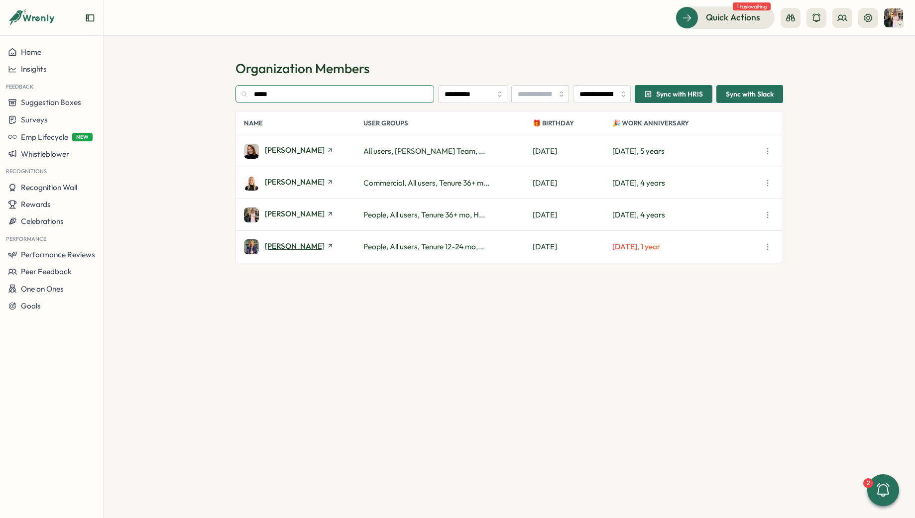
type input "*****"
click at [286, 249] on span "Hanna Smith" at bounding box center [295, 246] width 60 height 7
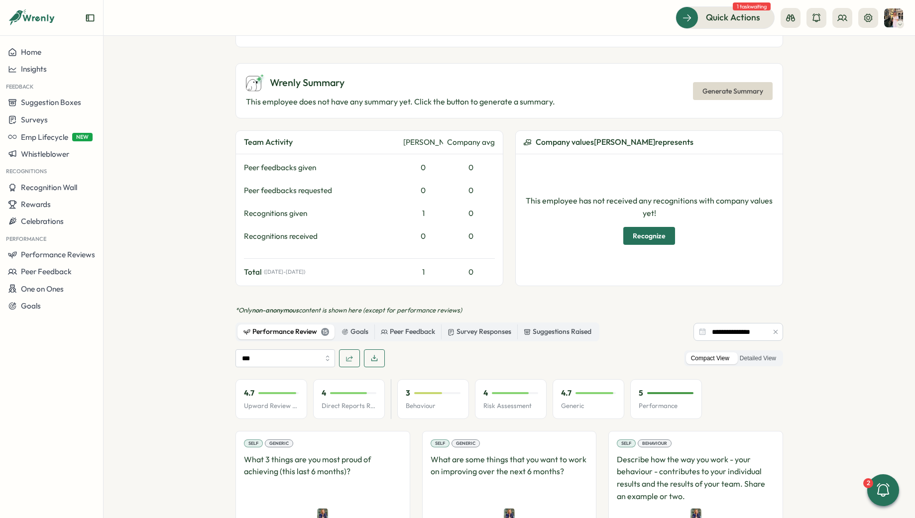
scroll to position [285, 0]
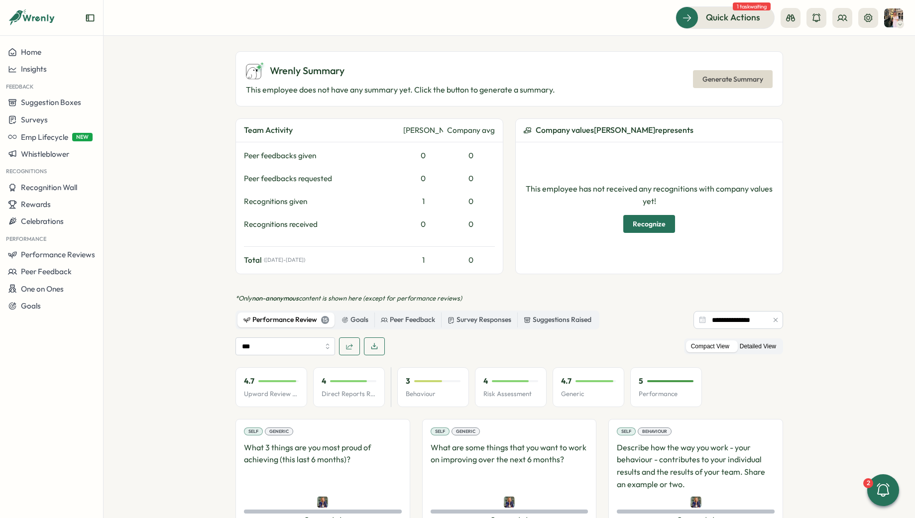
click at [760, 341] on label "Detailed View" at bounding box center [758, 347] width 46 height 12
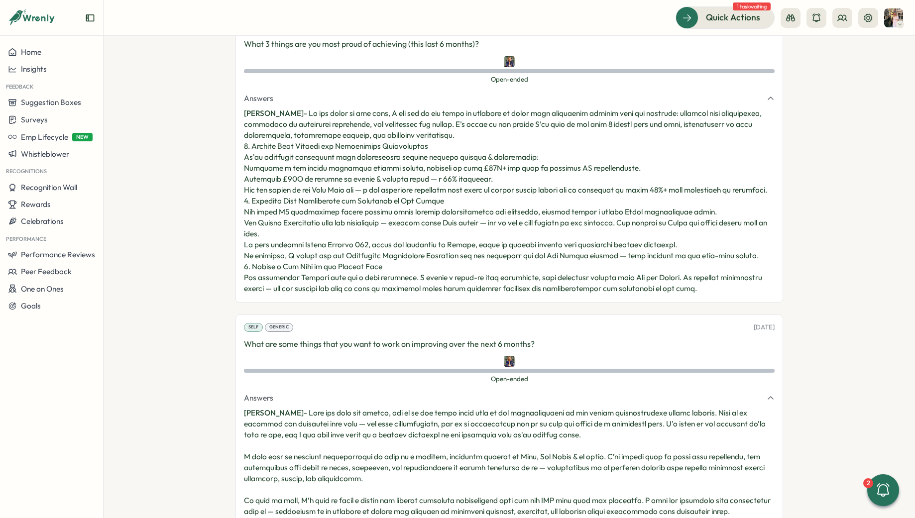
scroll to position [0, 0]
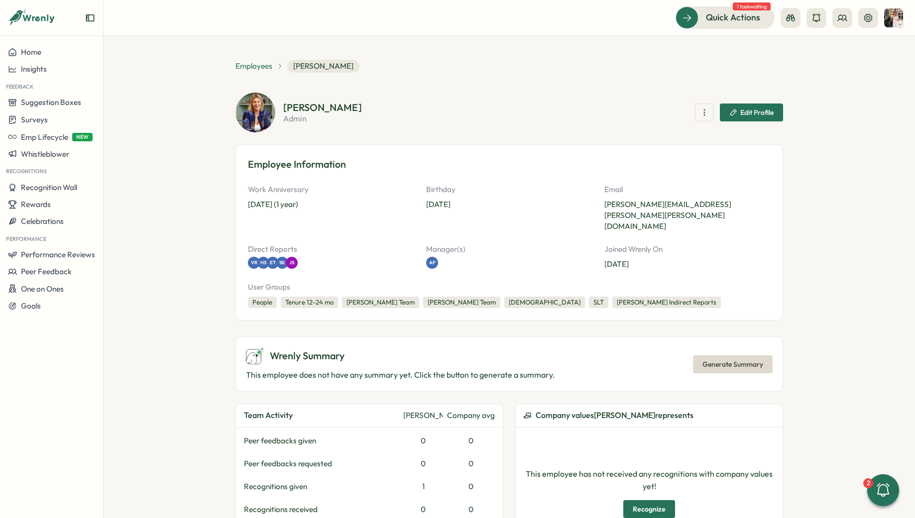
click at [252, 65] on span "Employees" at bounding box center [254, 66] width 37 height 11
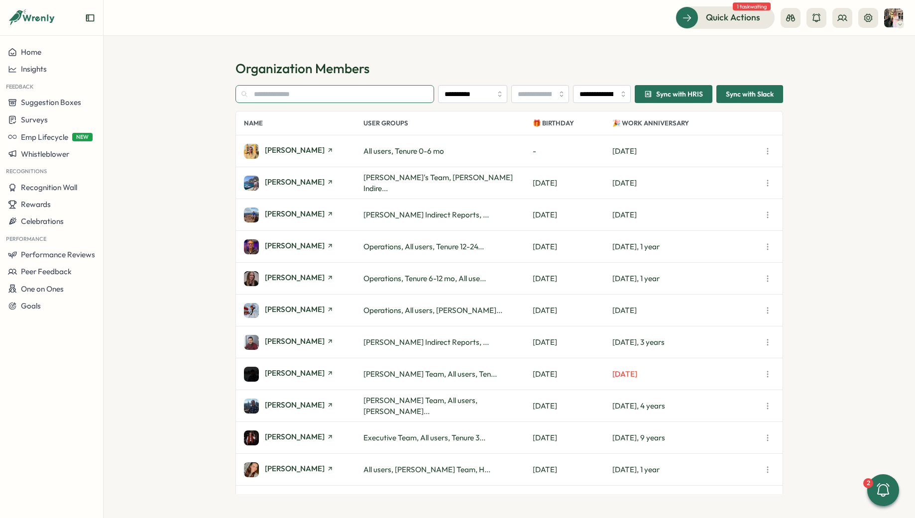
click at [261, 94] on input "text" at bounding box center [335, 94] width 199 height 18
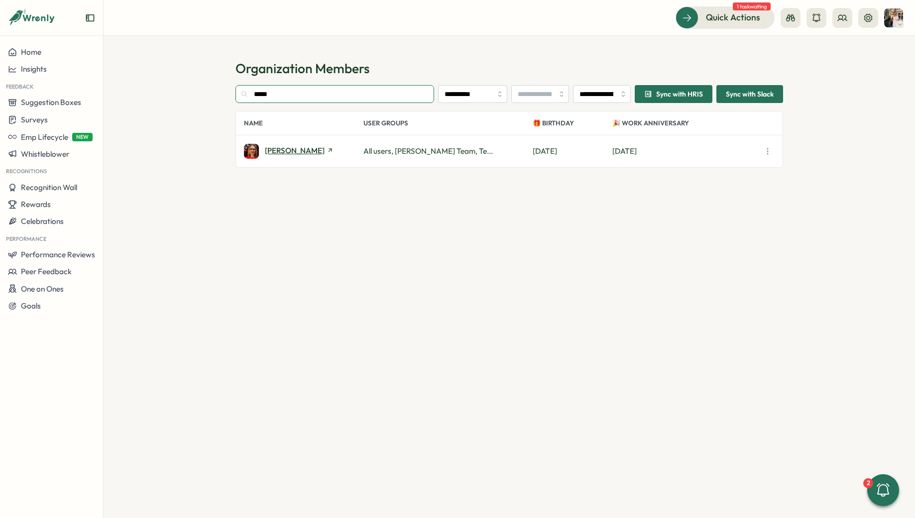
type input "*****"
click at [280, 148] on span "Sandy Feriz" at bounding box center [295, 150] width 60 height 7
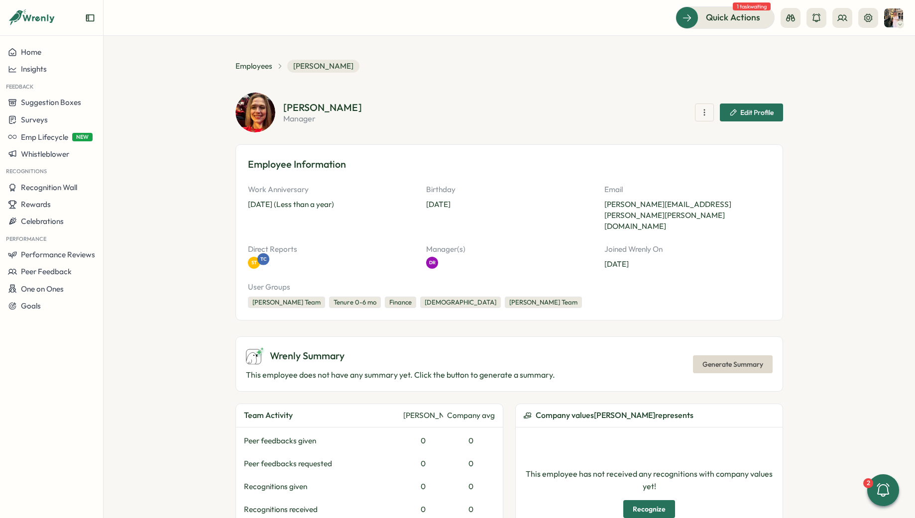
click at [261, 256] on span "TC" at bounding box center [263, 259] width 6 height 7
click at [44, 66] on span "Insights" at bounding box center [34, 68] width 26 height 9
click at [118, 61] on div "Surveys" at bounding box center [141, 59] width 71 height 11
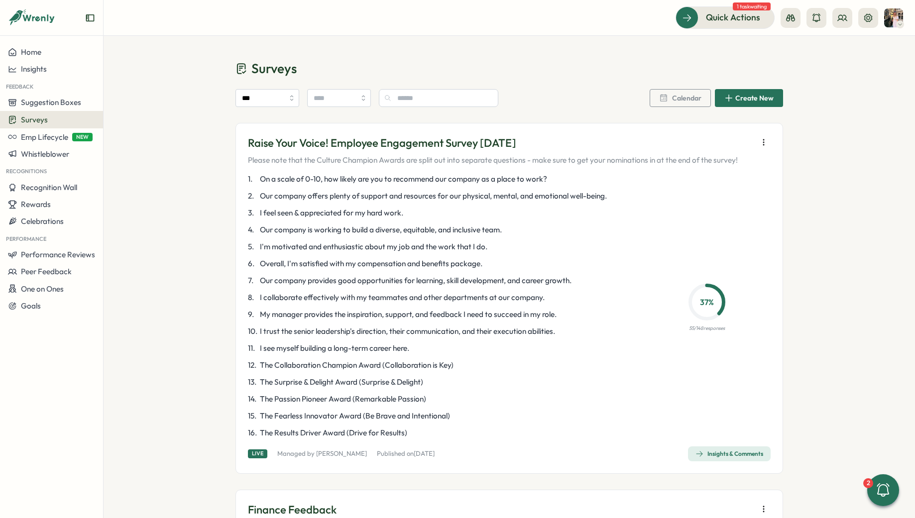
click at [709, 456] on div "Insights & Comments" at bounding box center [730, 454] width 68 height 8
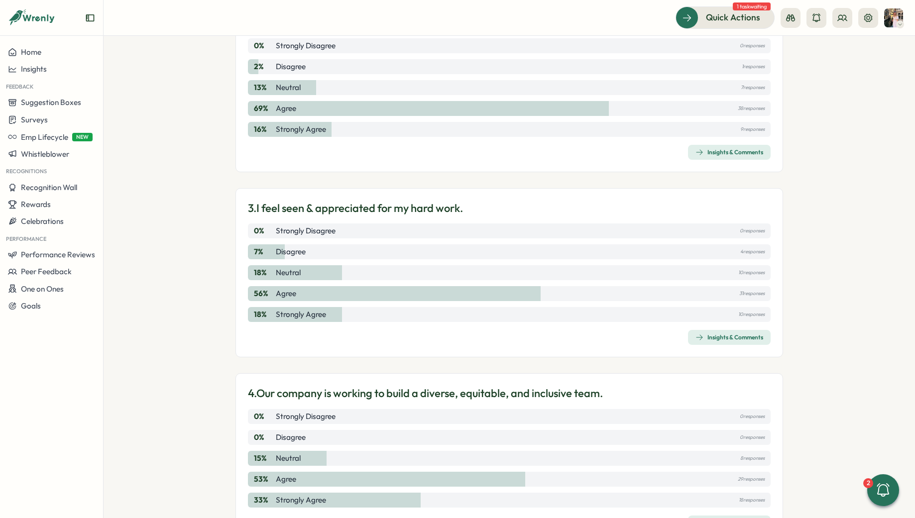
scroll to position [715, 0]
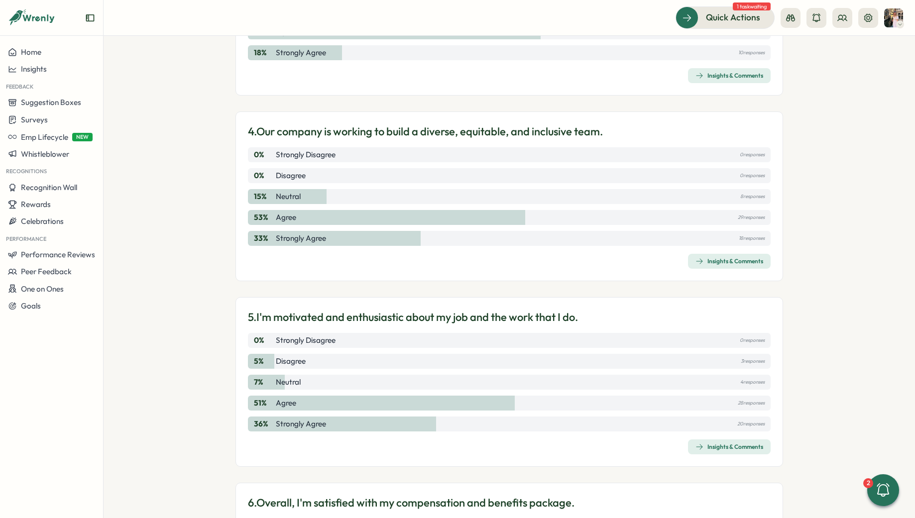
click at [701, 441] on span "Insights & Comments" at bounding box center [730, 447] width 68 height 14
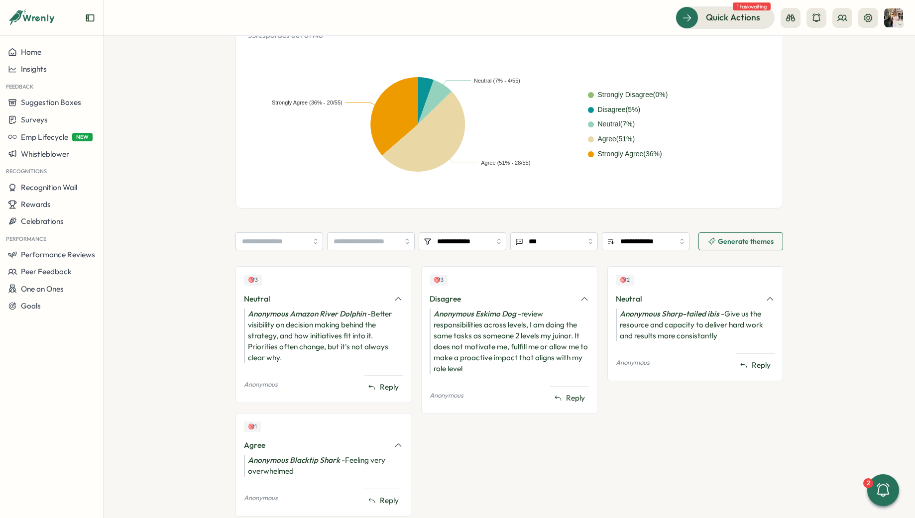
scroll to position [257, 0]
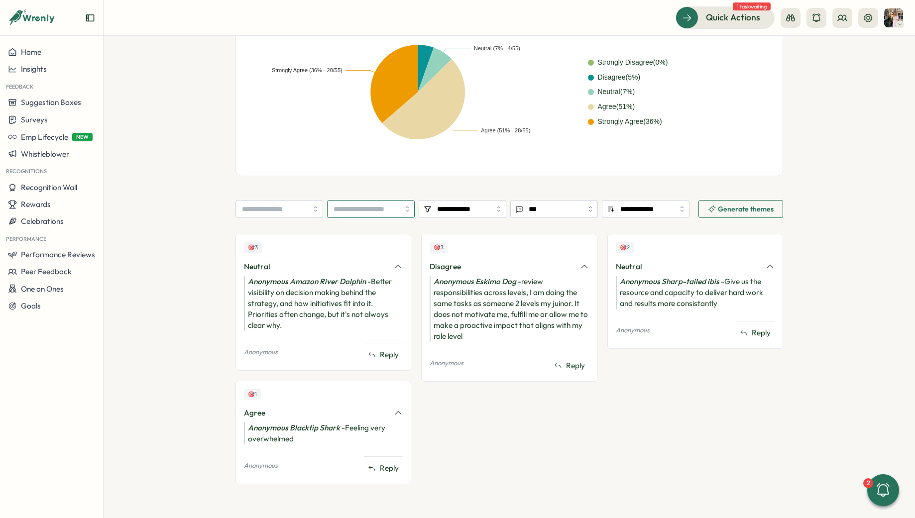
click at [379, 206] on input "search" at bounding box center [371, 209] width 88 height 18
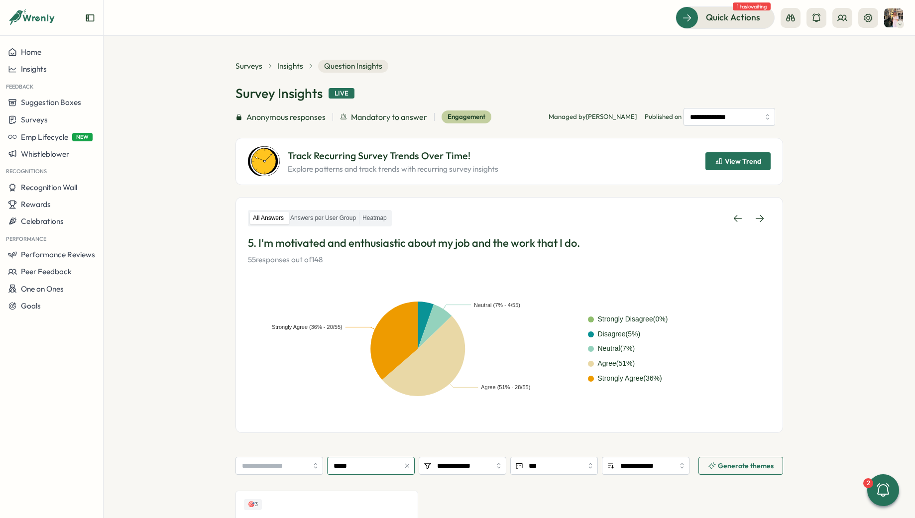
scroll to position [154, 0]
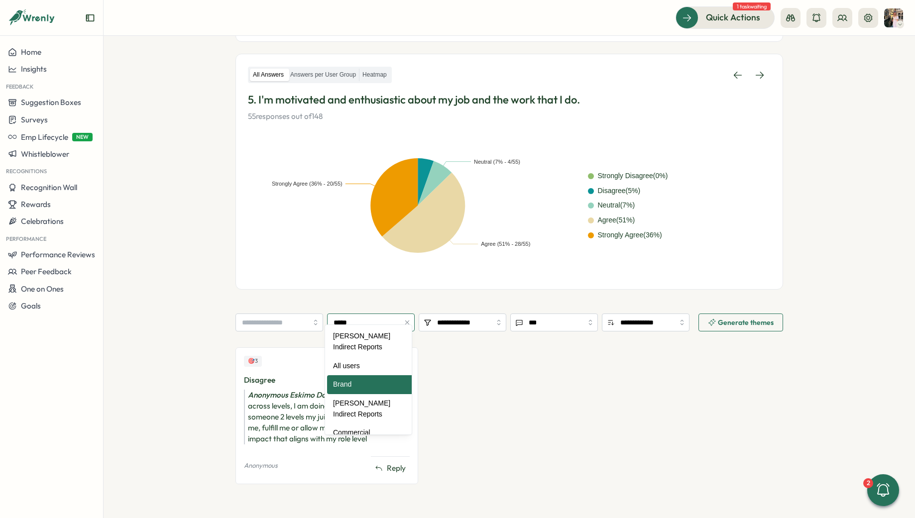
click at [372, 314] on input "*****" at bounding box center [371, 323] width 88 height 18
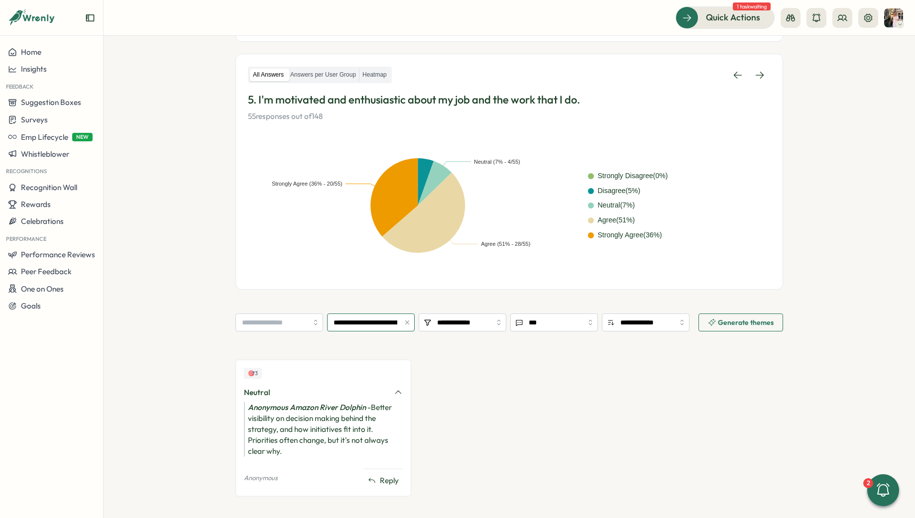
scroll to position [143, 0]
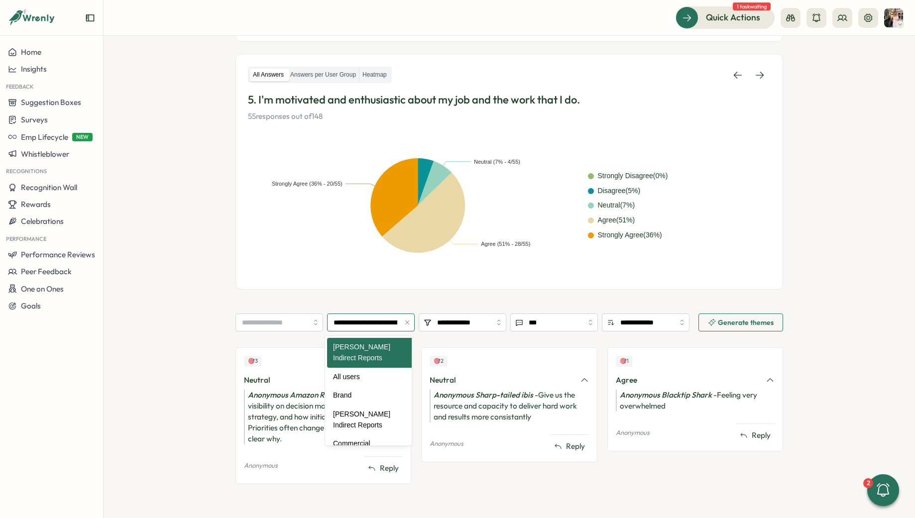
click at [370, 320] on input "**********" at bounding box center [371, 323] width 88 height 18
type input "*****"
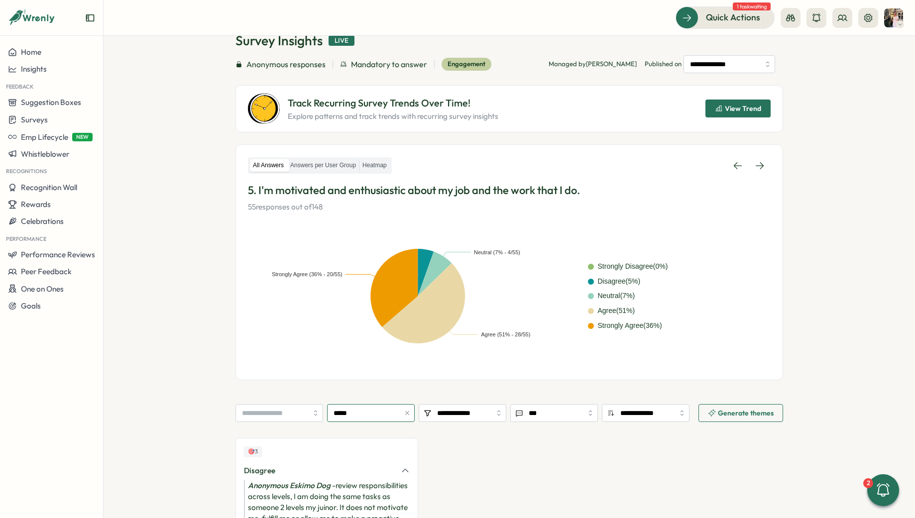
scroll to position [0, 0]
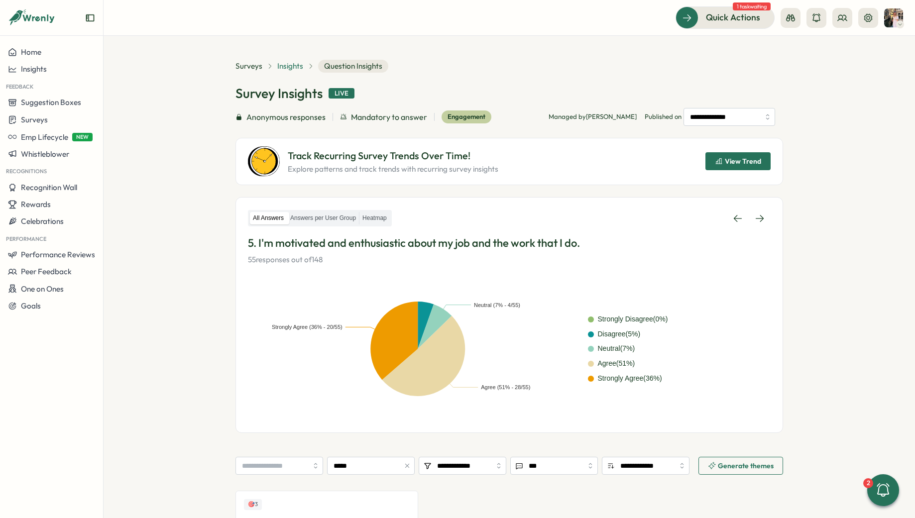
click at [286, 62] on span "Insights" at bounding box center [290, 66] width 26 height 11
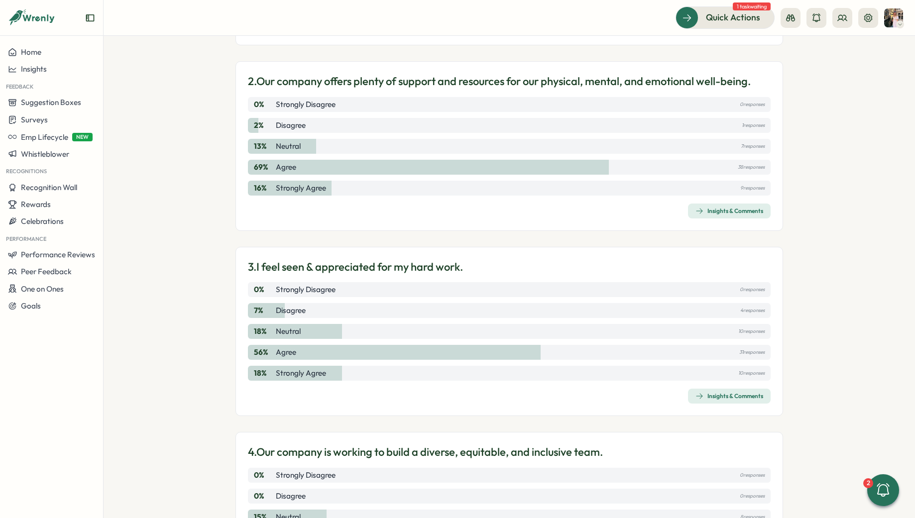
scroll to position [637, 0]
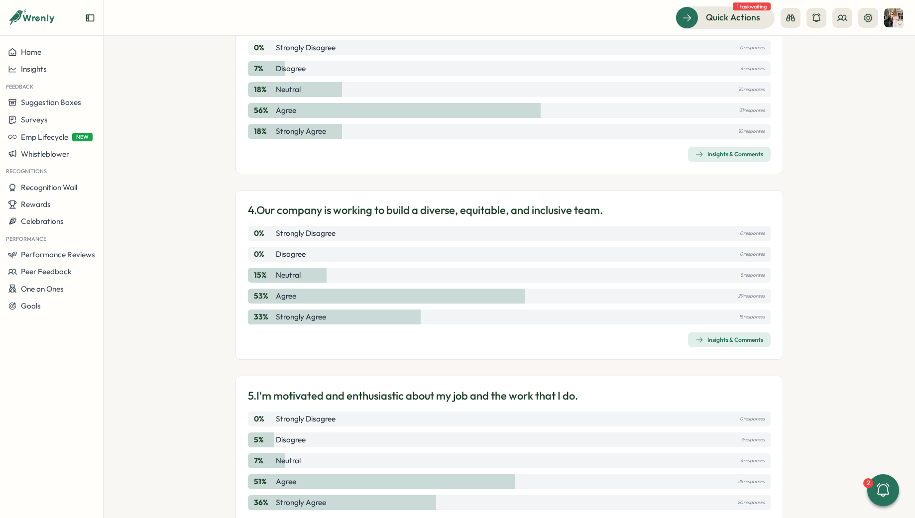
click at [696, 340] on icon "button" at bounding box center [700, 340] width 8 height 8
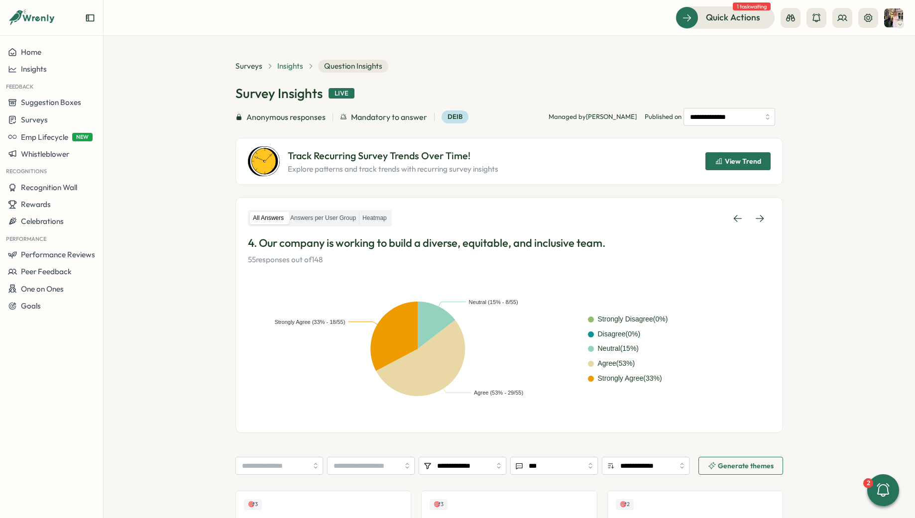
click at [277, 66] on span "Insights" at bounding box center [290, 66] width 26 height 11
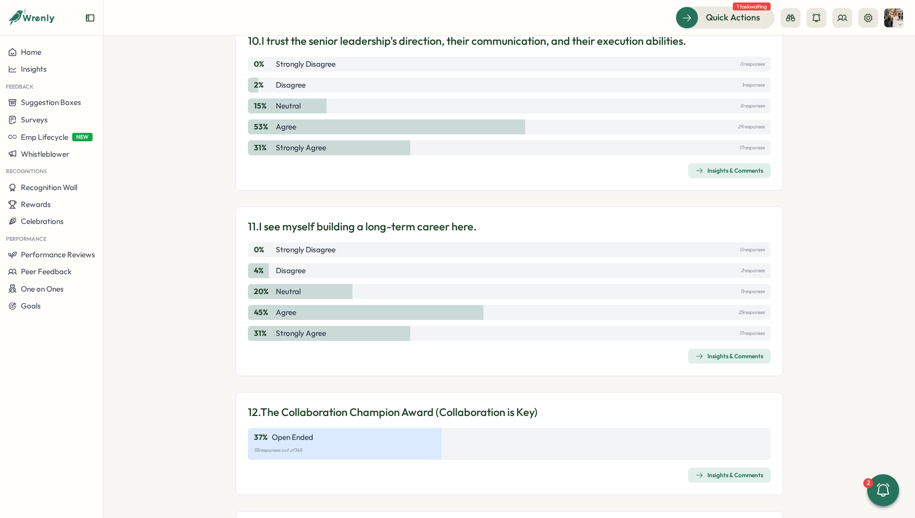
scroll to position [2020, 0]
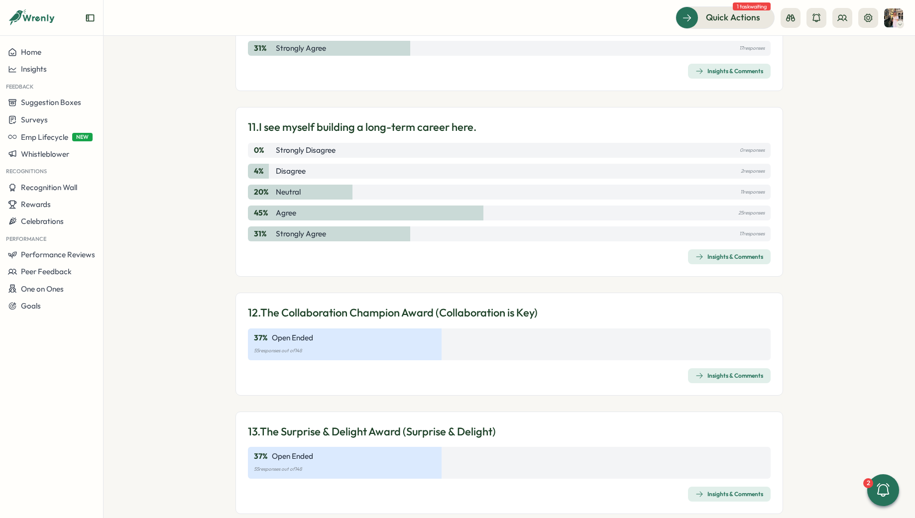
click at [720, 270] on div "11. I see myself building a long-term career here. 0 % Strongly Disagree 0 resp…" at bounding box center [510, 192] width 548 height 170
click at [719, 256] on div "Insights & Comments" at bounding box center [730, 257] width 68 height 8
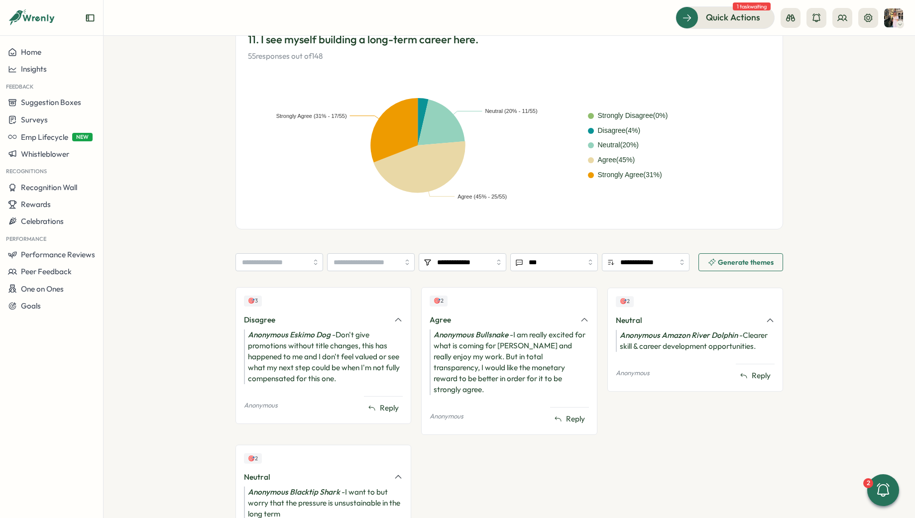
scroll to position [267, 0]
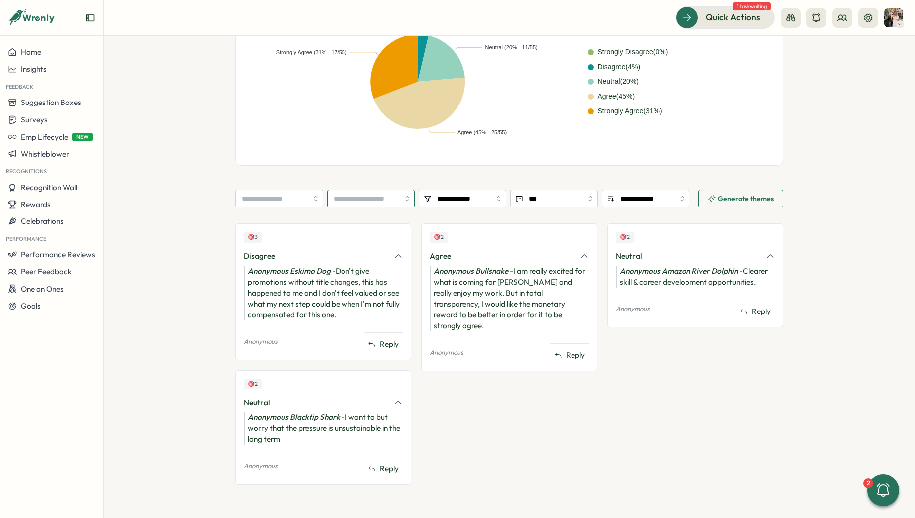
click at [368, 201] on input "search" at bounding box center [371, 199] width 88 height 18
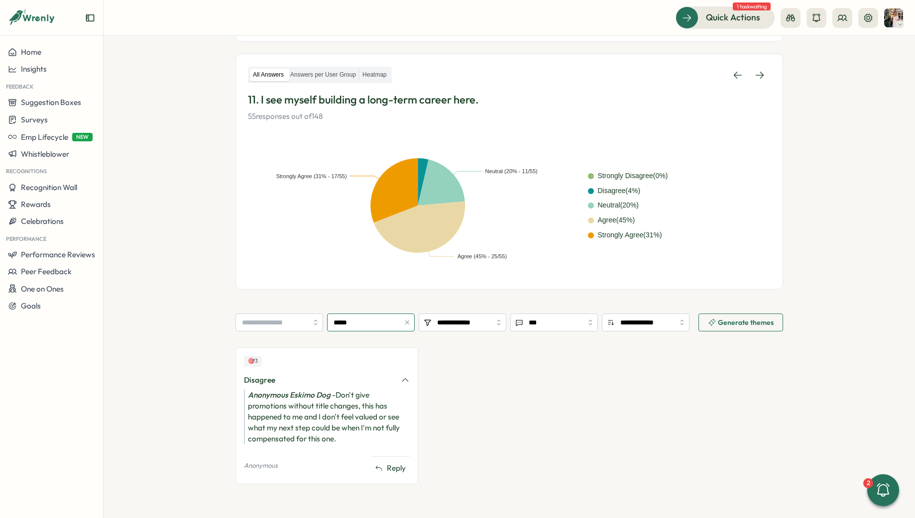
scroll to position [143, 0]
click at [374, 324] on input "*****" at bounding box center [371, 323] width 88 height 18
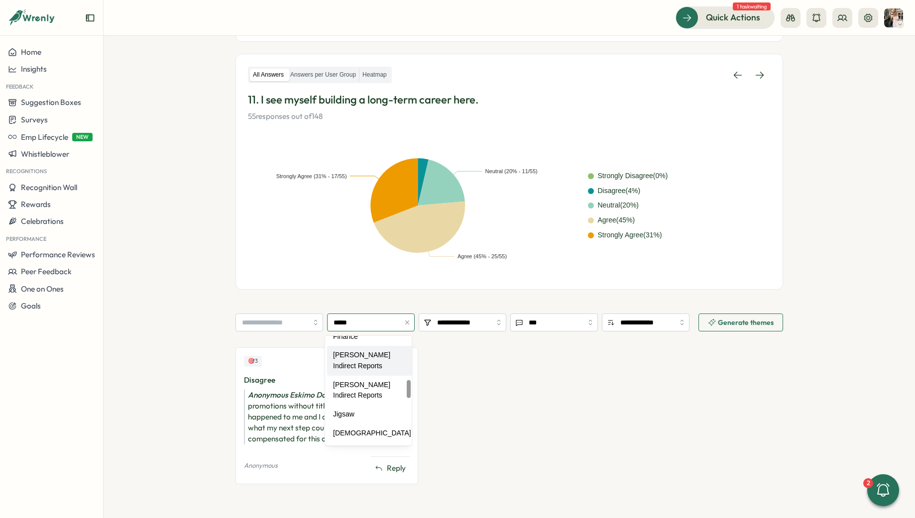
type input "*******"
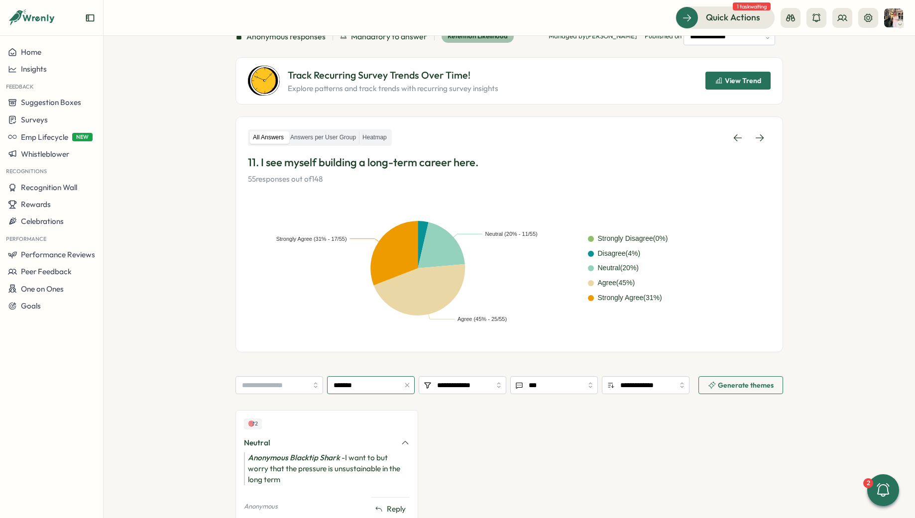
scroll to position [0, 0]
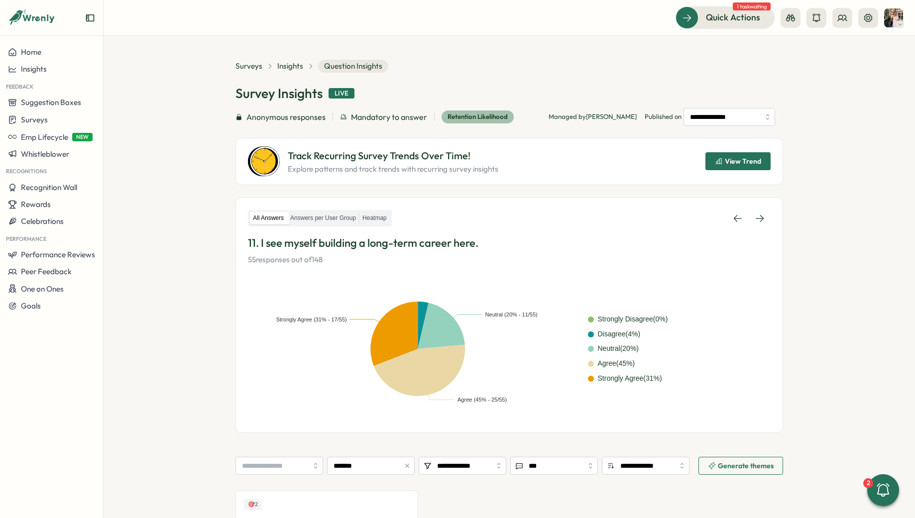
click at [292, 60] on div "Surveys Insights Question Insights" at bounding box center [312, 66] width 153 height 13
click at [292, 63] on span "Insights" at bounding box center [290, 66] width 26 height 11
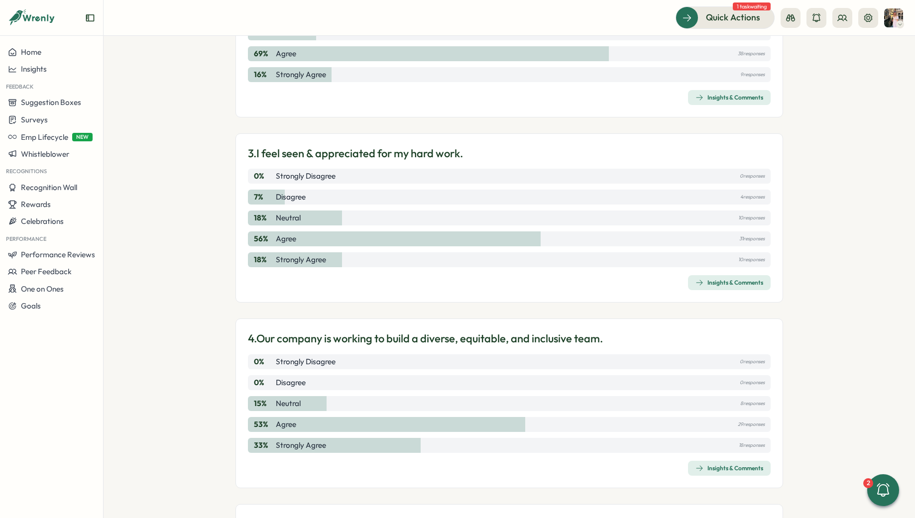
scroll to position [510, 0]
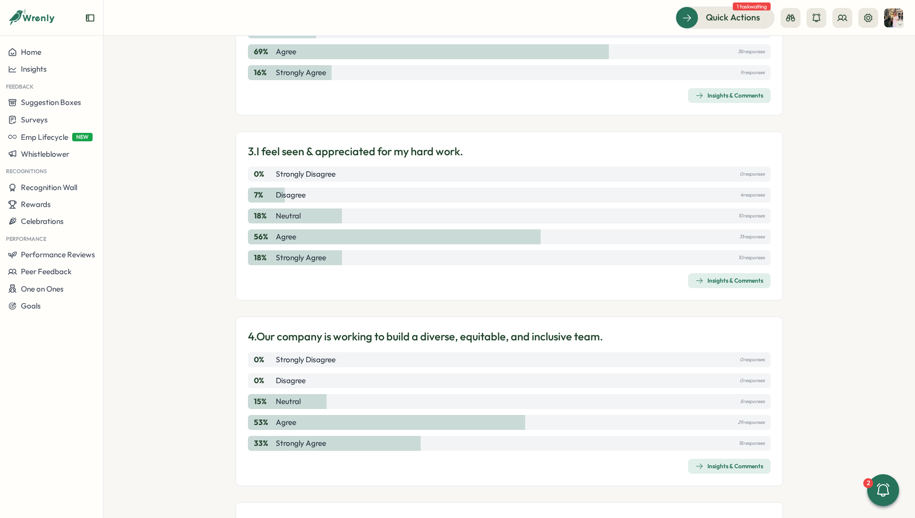
click at [699, 291] on div "3. I feel seen & appreciated for my hard work. 0 % Strongly Disagree 0 response…" at bounding box center [510, 216] width 548 height 170
click at [699, 281] on icon "button" at bounding box center [700, 280] width 6 height 5
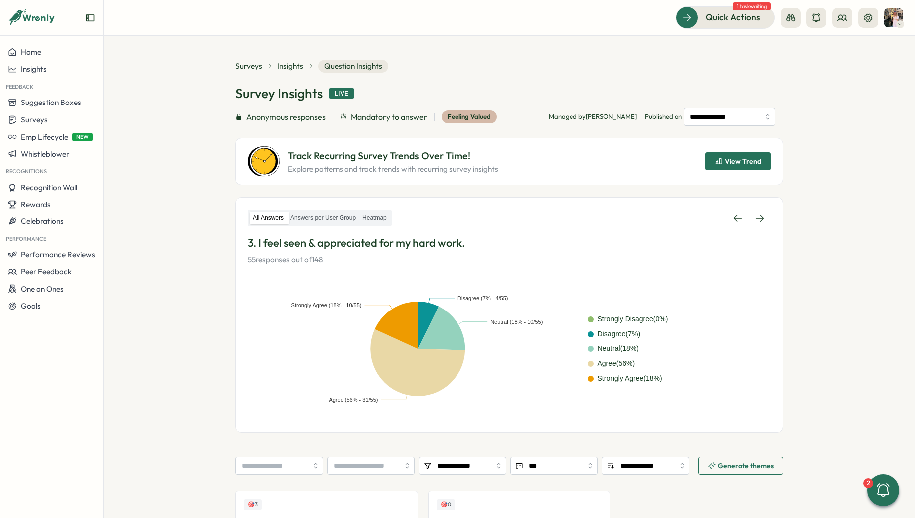
click at [292, 60] on div "Surveys Insights Question Insights" at bounding box center [312, 66] width 153 height 13
click at [292, 61] on span "Insights" at bounding box center [290, 66] width 26 height 11
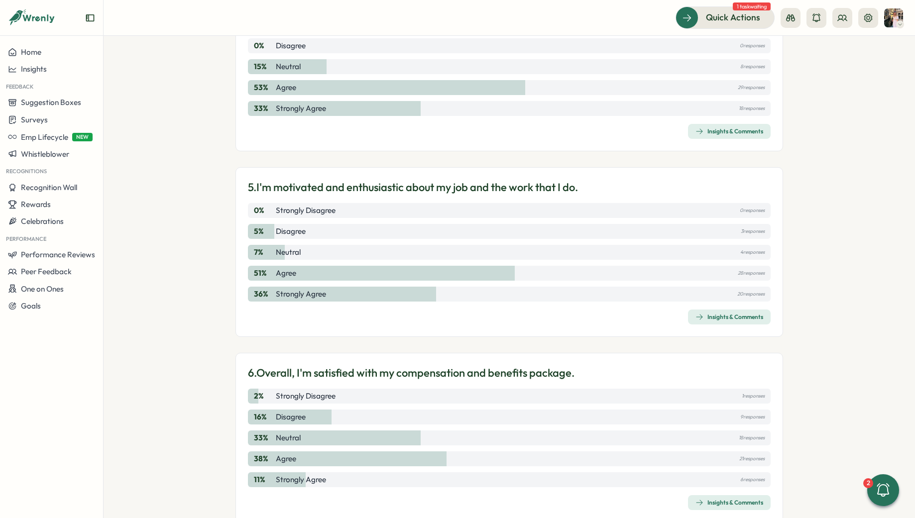
scroll to position [950, 0]
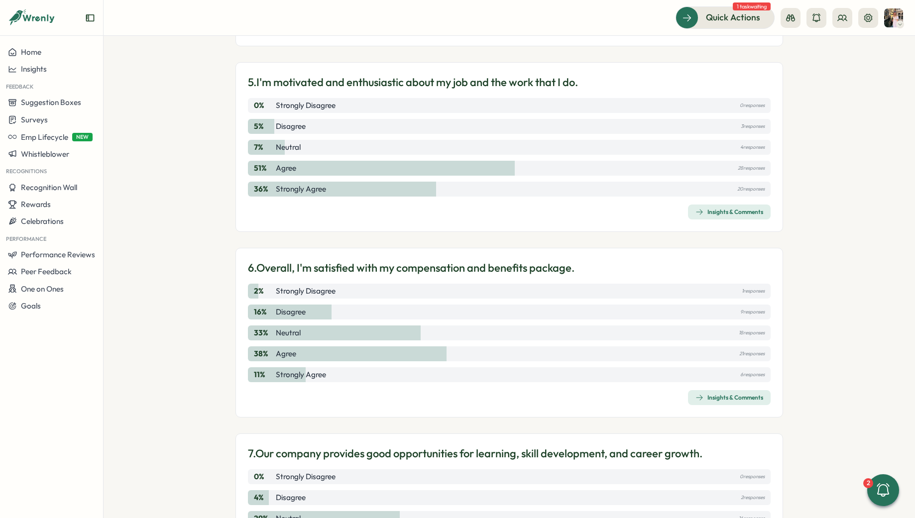
click at [748, 215] on div "Insights & Comments" at bounding box center [730, 212] width 68 height 8
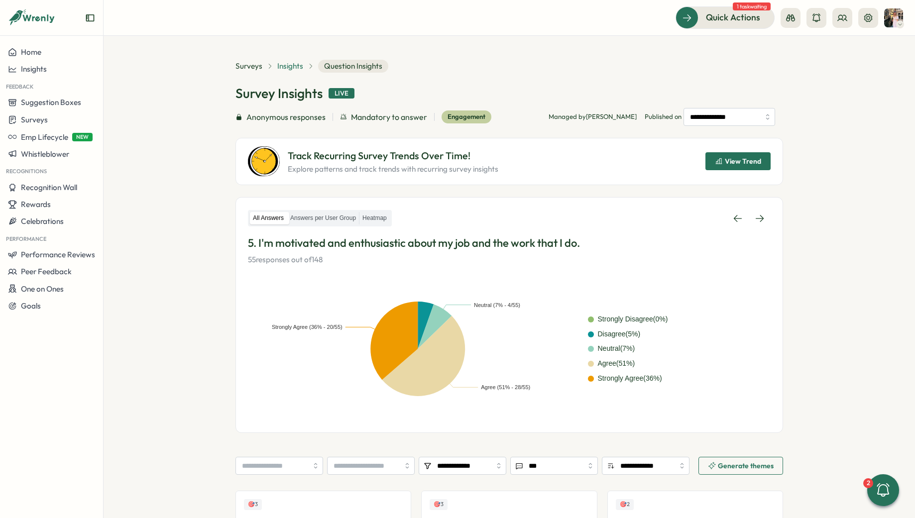
click at [285, 64] on span "Insights" at bounding box center [290, 66] width 26 height 11
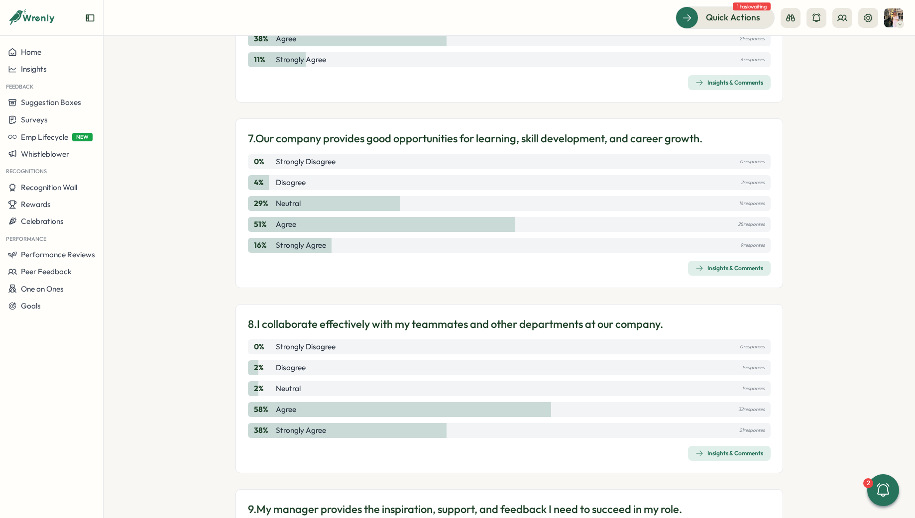
scroll to position [1273, 0]
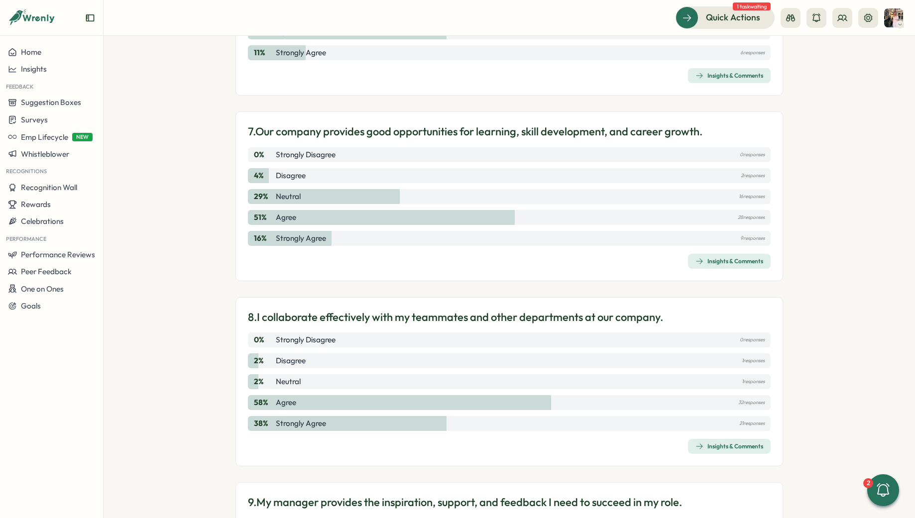
click at [715, 442] on span "Insights & Comments" at bounding box center [730, 447] width 68 height 14
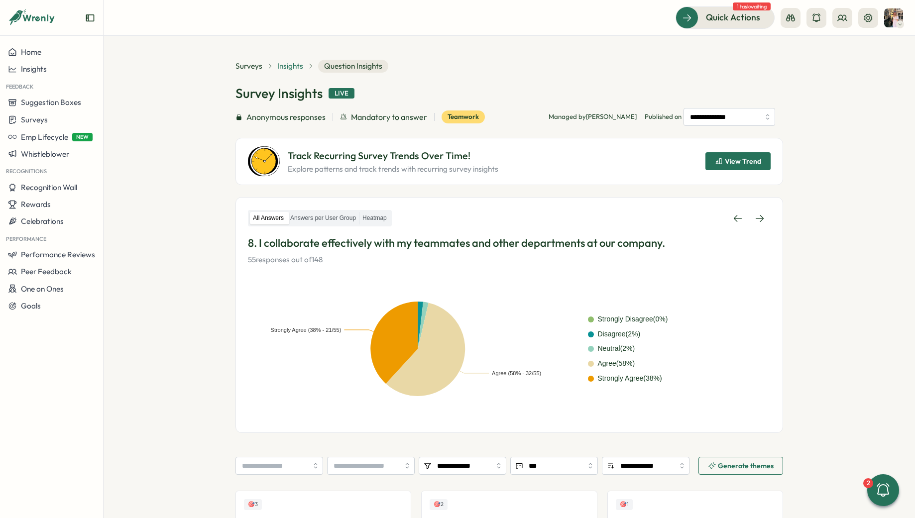
click at [296, 60] on div "Surveys Insights Question Insights" at bounding box center [312, 66] width 153 height 13
click at [293, 68] on span "Insights" at bounding box center [290, 66] width 26 height 11
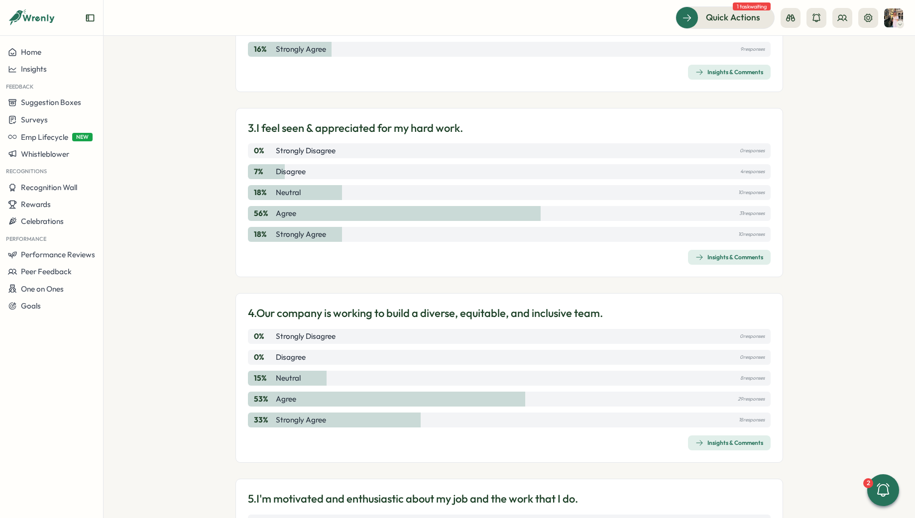
scroll to position [529, 0]
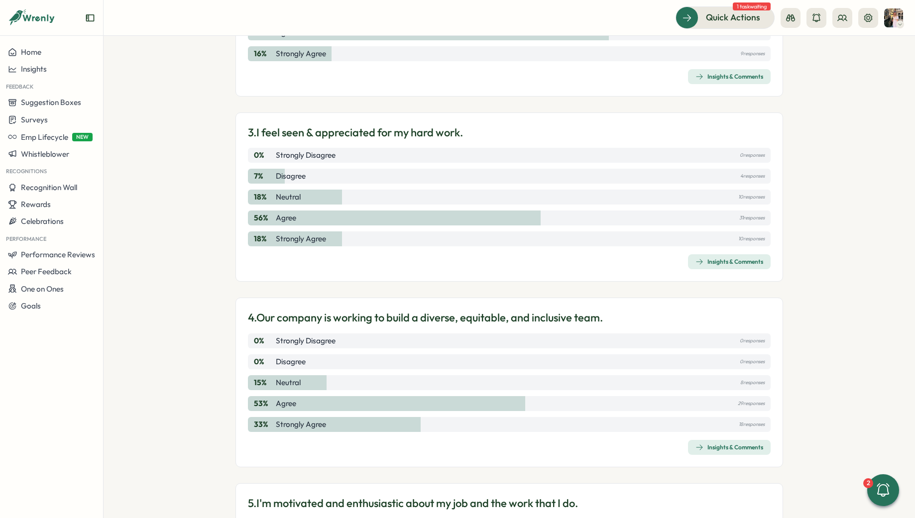
click at [741, 259] on div "Insights & Comments" at bounding box center [730, 262] width 68 height 8
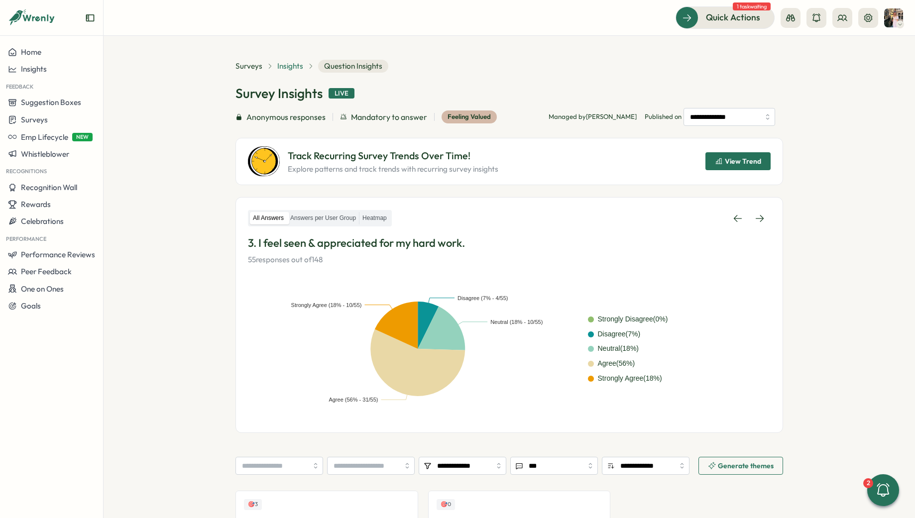
click at [293, 68] on span "Insights" at bounding box center [290, 66] width 26 height 11
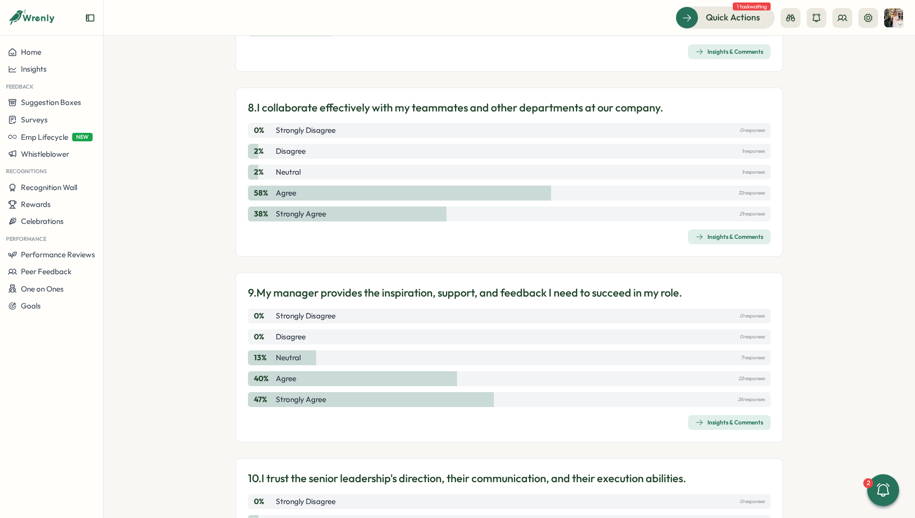
scroll to position [1529, 0]
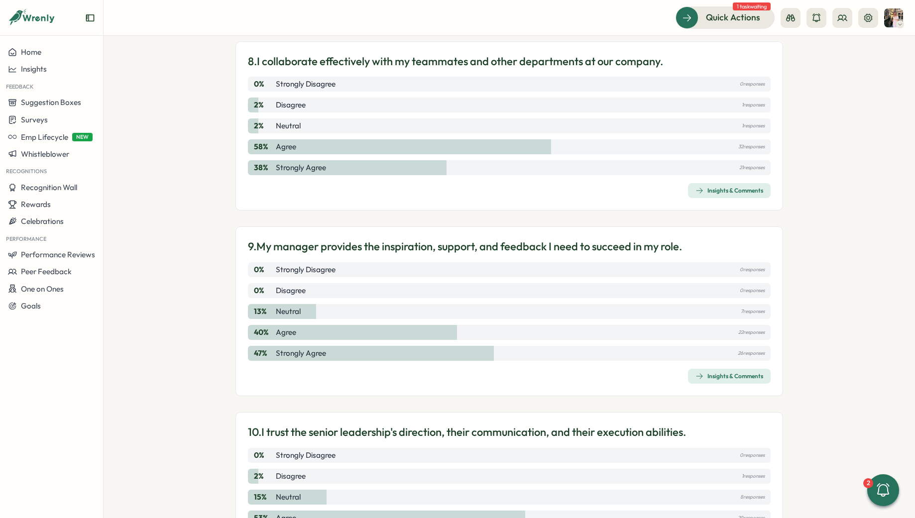
click at [702, 373] on div "Insights & Comments" at bounding box center [730, 377] width 68 height 8
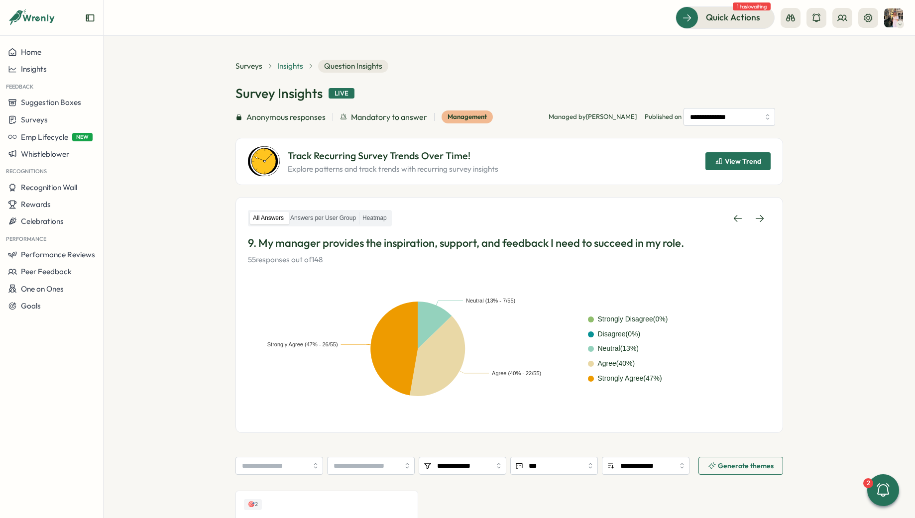
click at [291, 64] on span "Insights" at bounding box center [290, 66] width 26 height 11
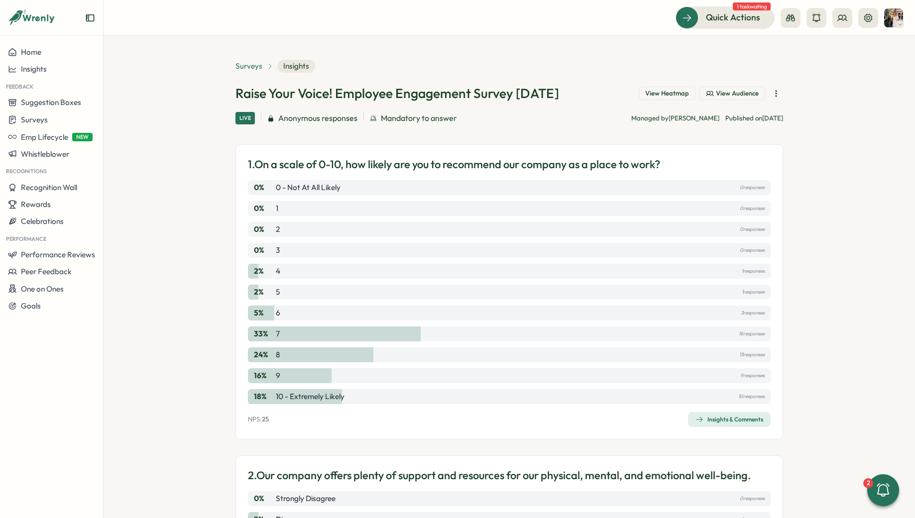
click at [258, 68] on span "Surveys" at bounding box center [249, 66] width 27 height 11
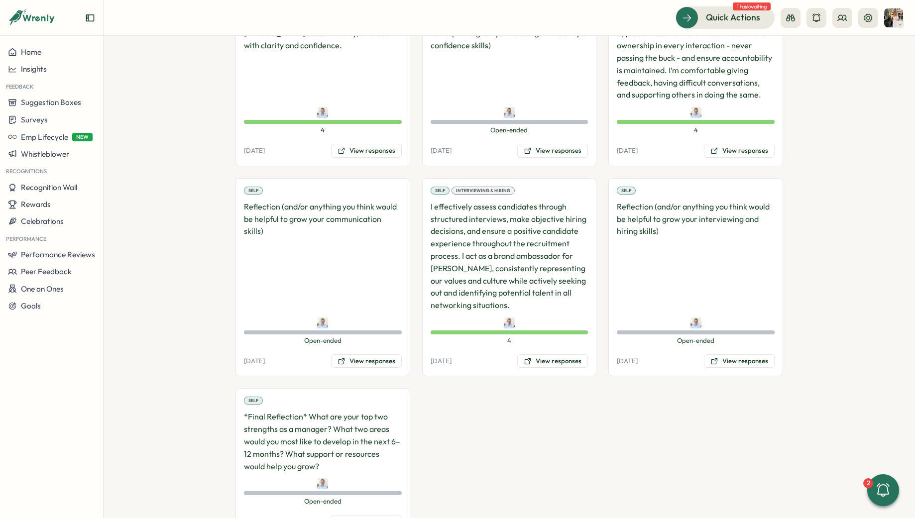
scroll to position [2113, 0]
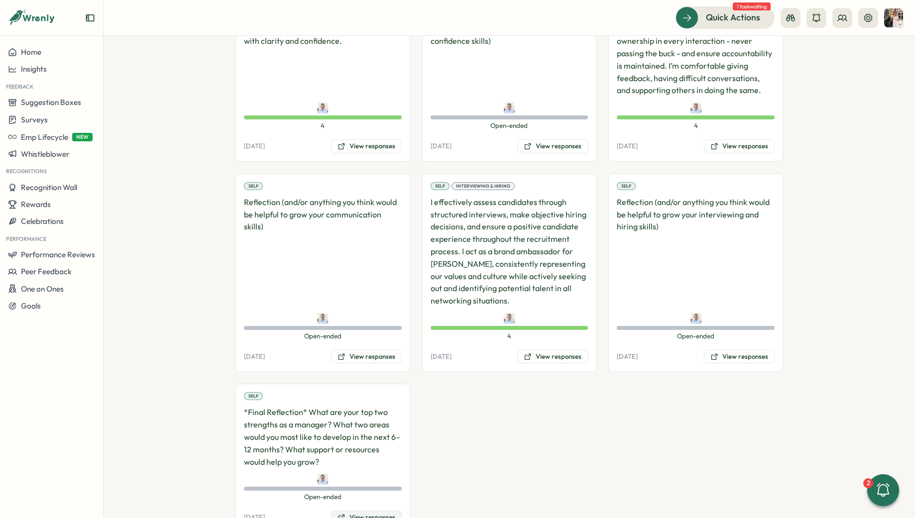
click at [345, 511] on button "View responses" at bounding box center [366, 518] width 71 height 14
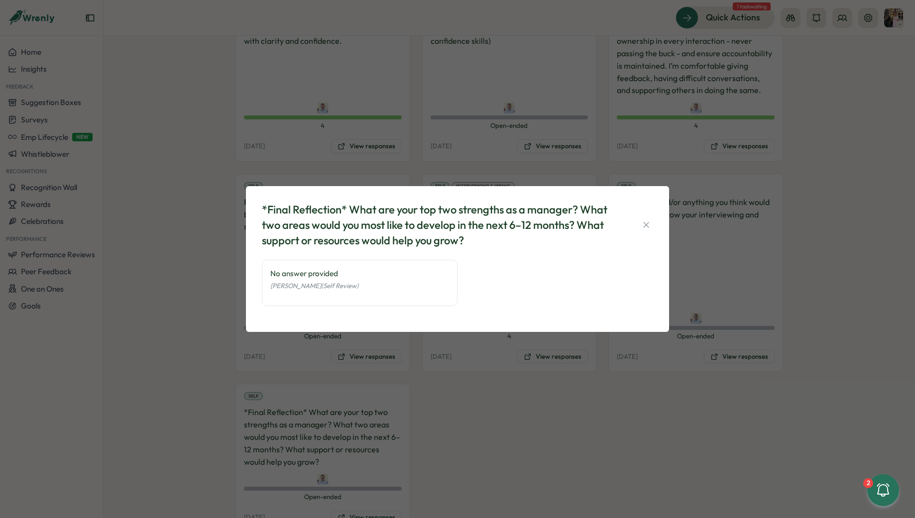
click at [441, 387] on div "*Final Reflection* What are your top two strengths as a manager? What two areas…" at bounding box center [457, 259] width 915 height 518
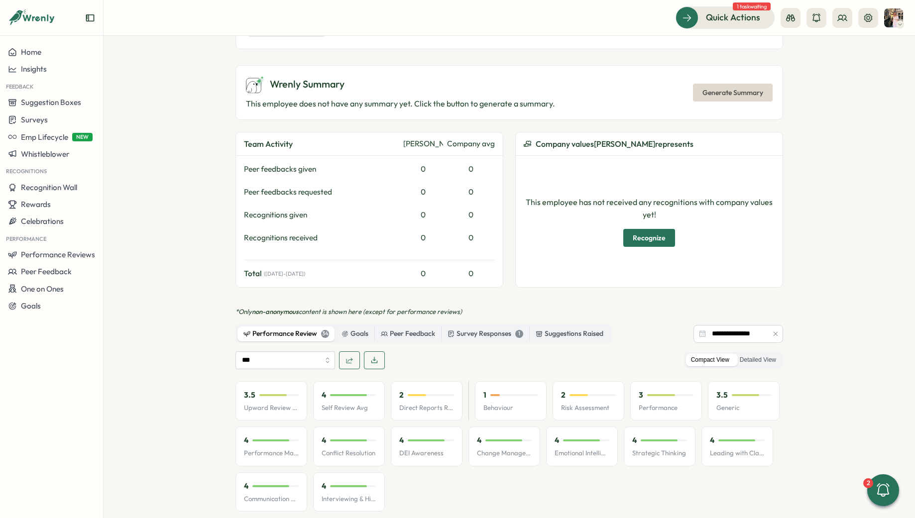
scroll to position [0, 0]
